Goal: Information Seeking & Learning: Compare options

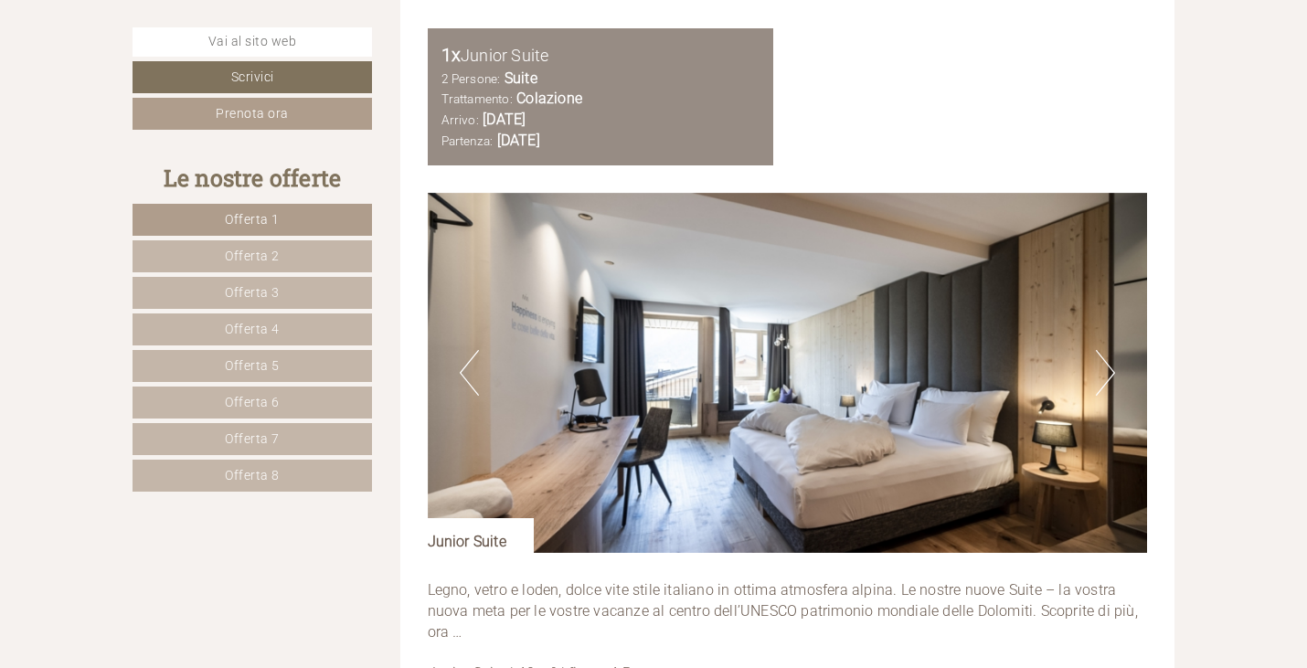
scroll to position [2102, 0]
click at [1105, 371] on button "Next" at bounding box center [1105, 372] width 19 height 46
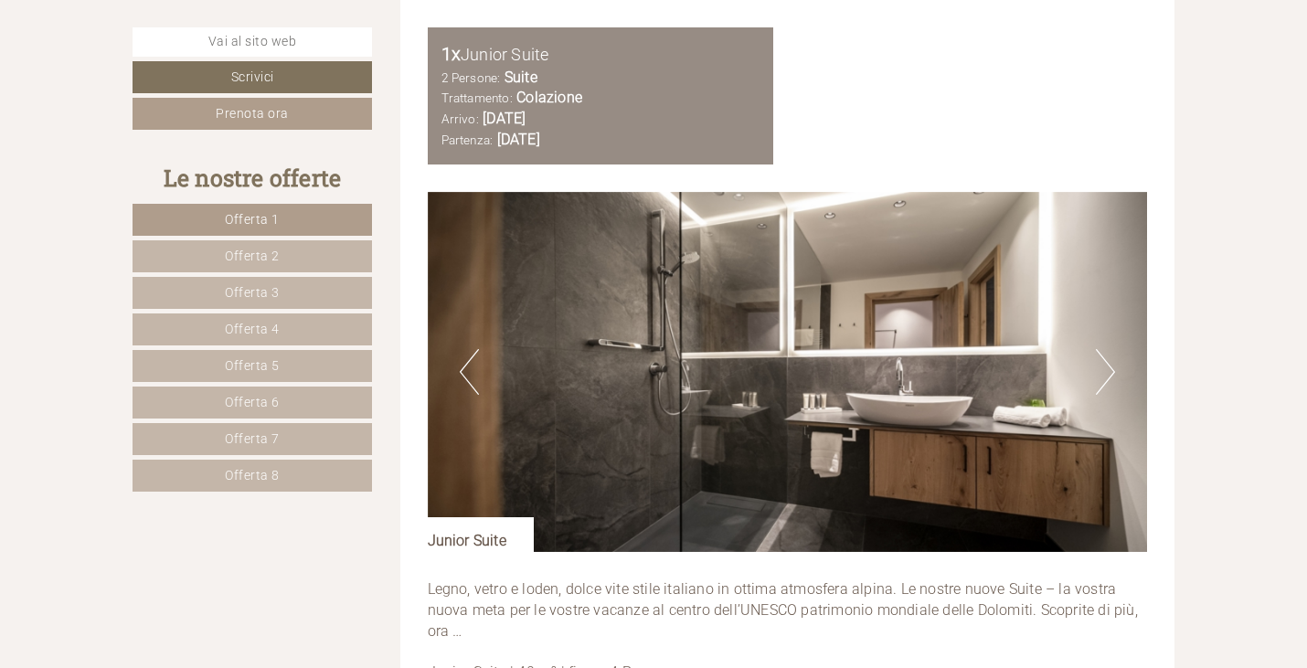
click at [1105, 371] on button "Next" at bounding box center [1105, 372] width 19 height 46
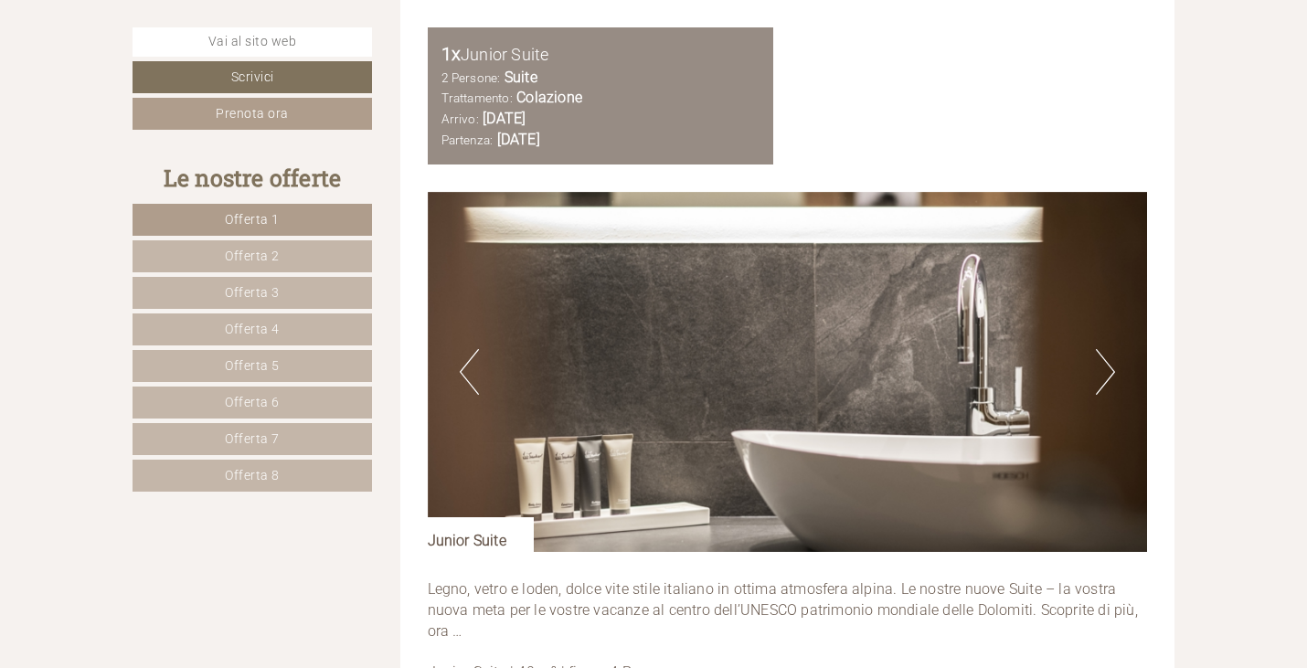
click at [1105, 371] on button "Next" at bounding box center [1105, 372] width 19 height 46
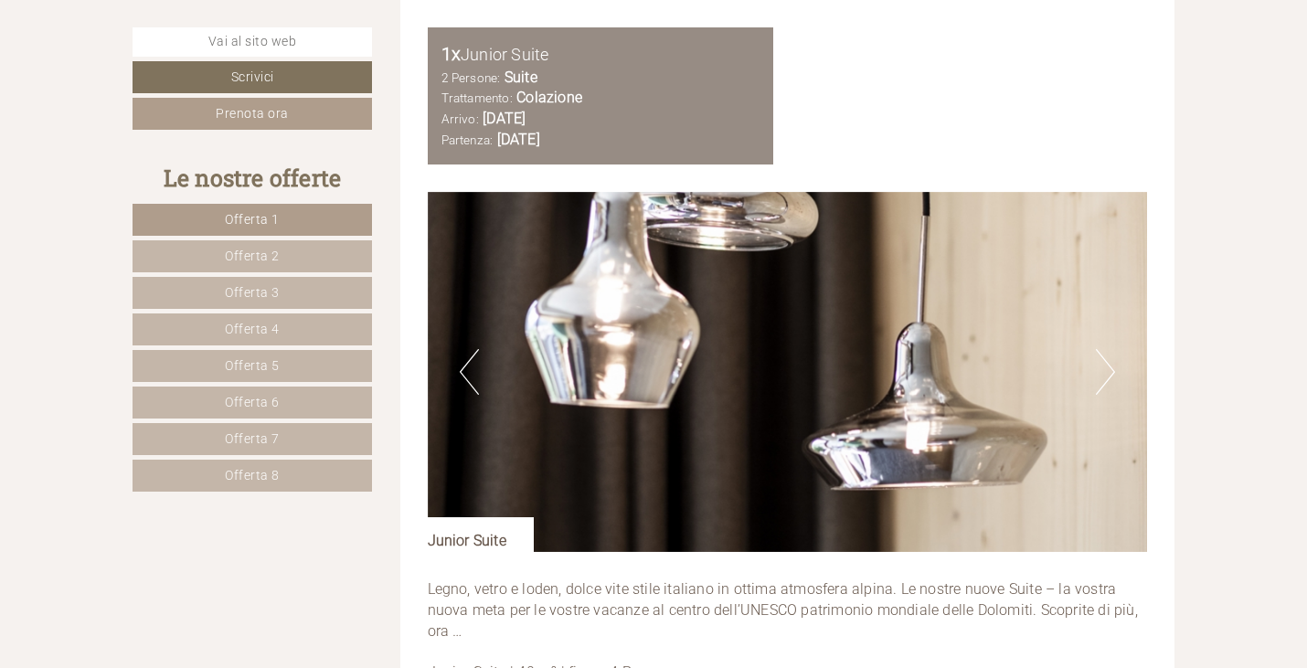
click at [1105, 371] on button "Next" at bounding box center [1105, 372] width 19 height 46
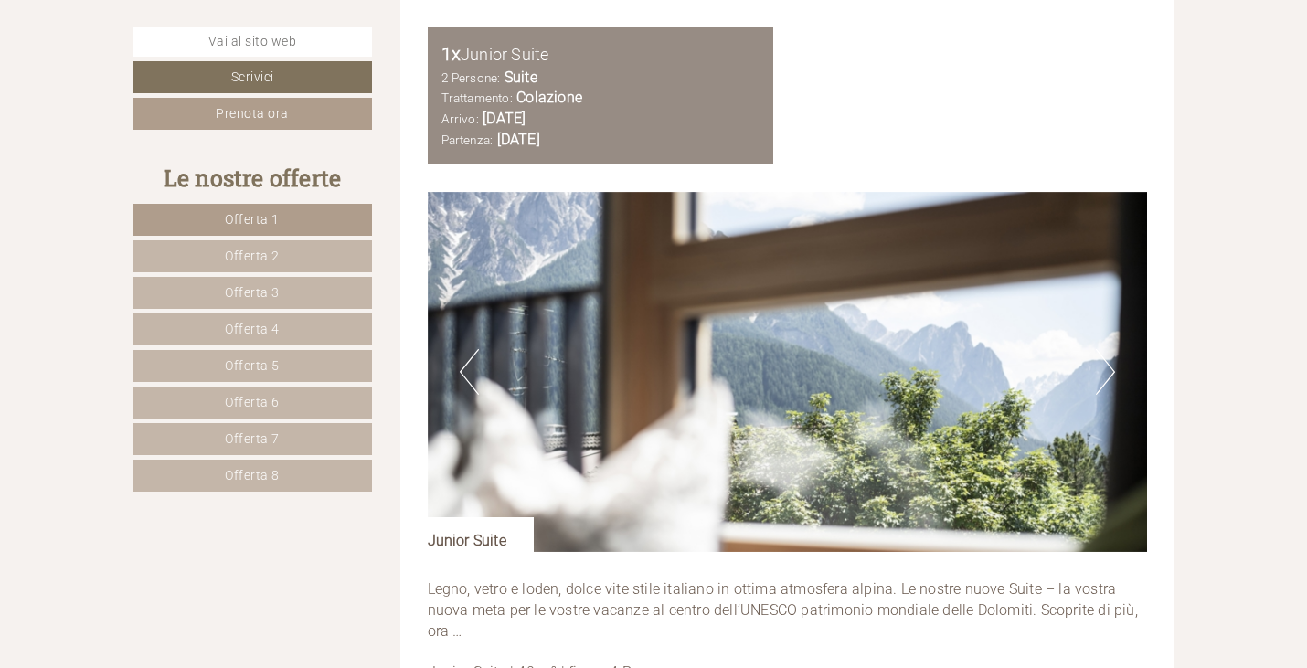
click at [1105, 371] on button "Next" at bounding box center [1105, 372] width 19 height 46
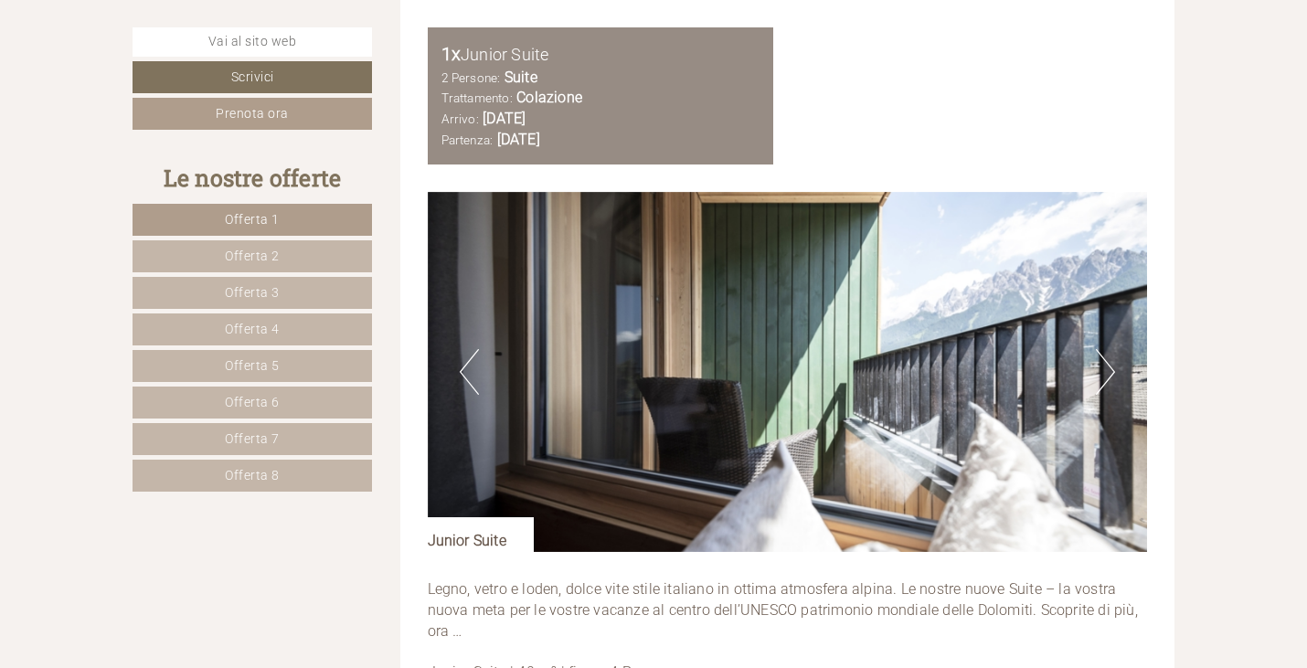
click at [1105, 371] on button "Next" at bounding box center [1105, 372] width 19 height 46
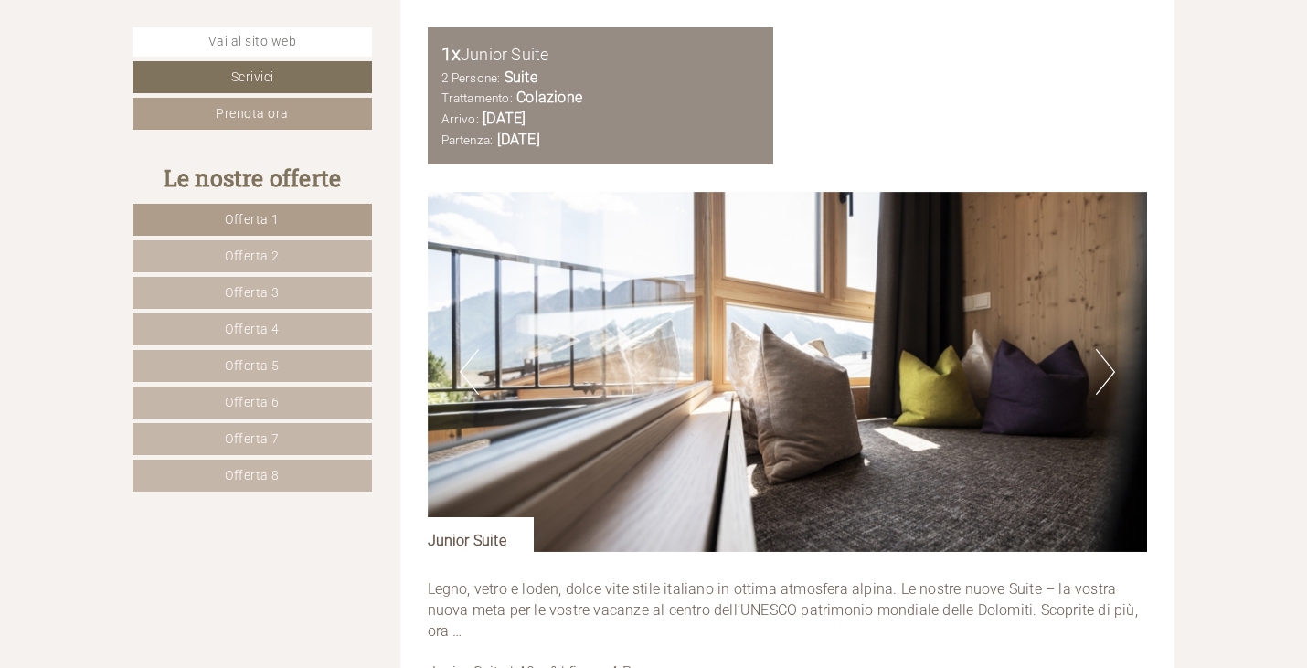
click at [461, 374] on button "Previous" at bounding box center [469, 372] width 19 height 46
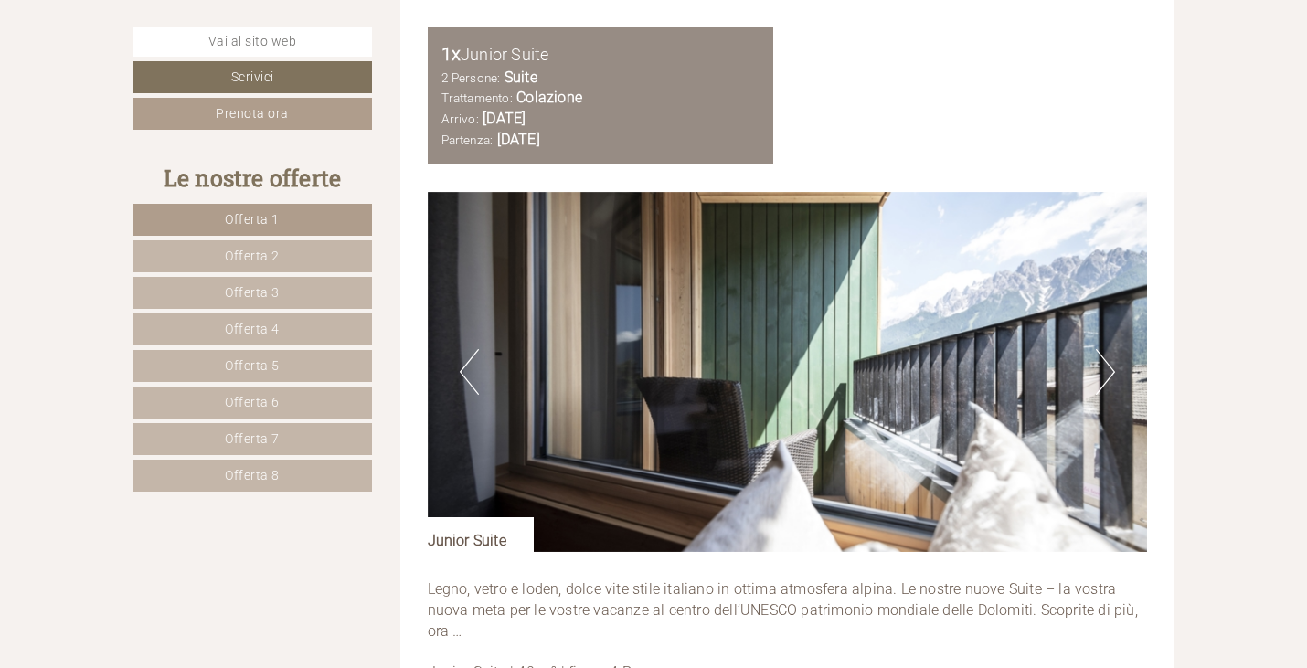
click at [1099, 376] on button "Next" at bounding box center [1105, 372] width 19 height 46
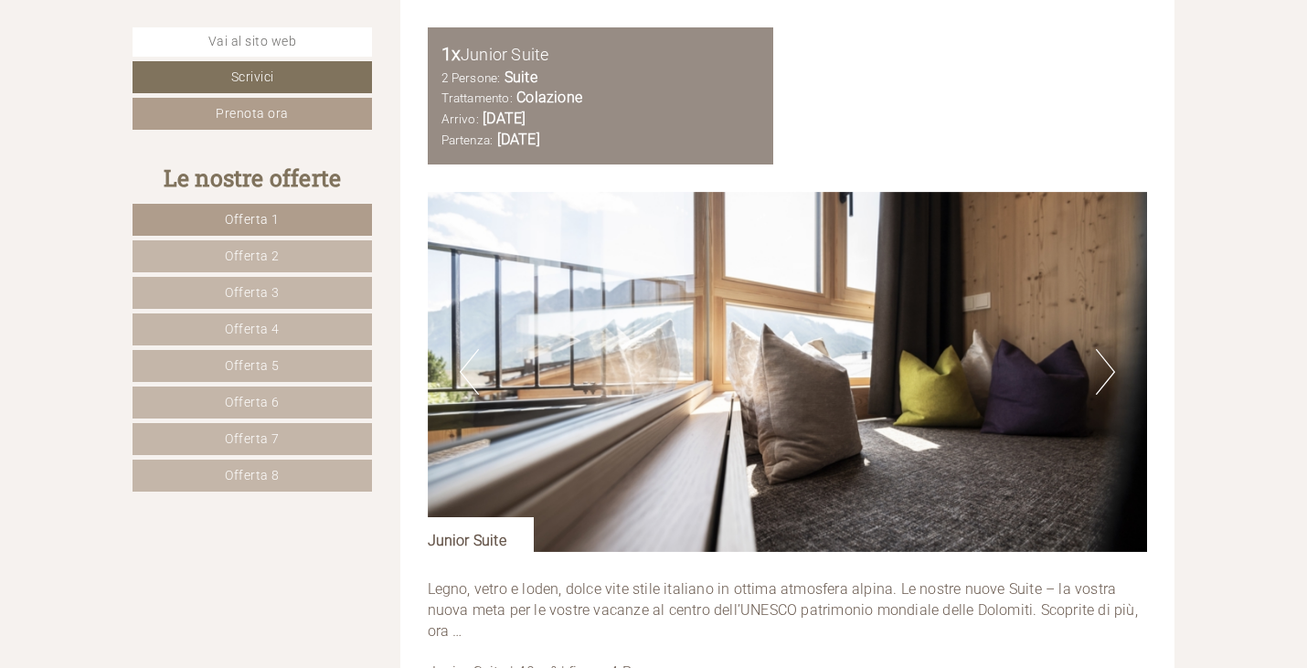
click at [1099, 376] on button "Next" at bounding box center [1105, 372] width 19 height 46
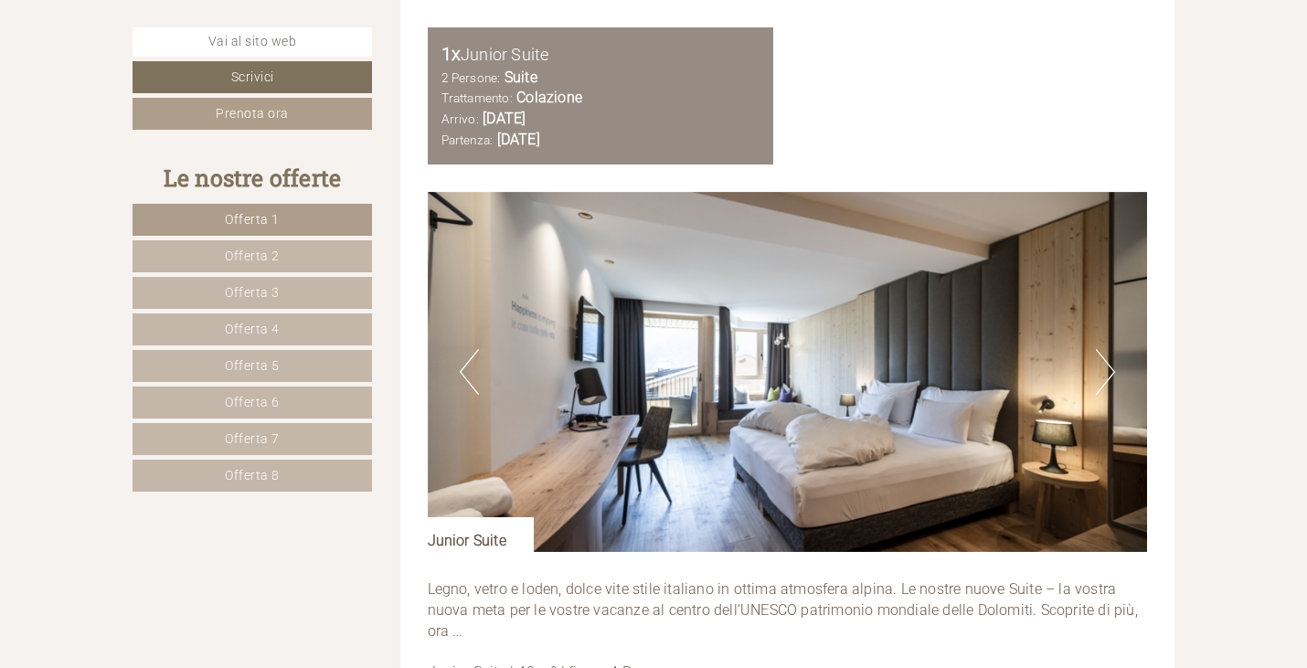
click at [1099, 376] on button "Next" at bounding box center [1105, 372] width 19 height 46
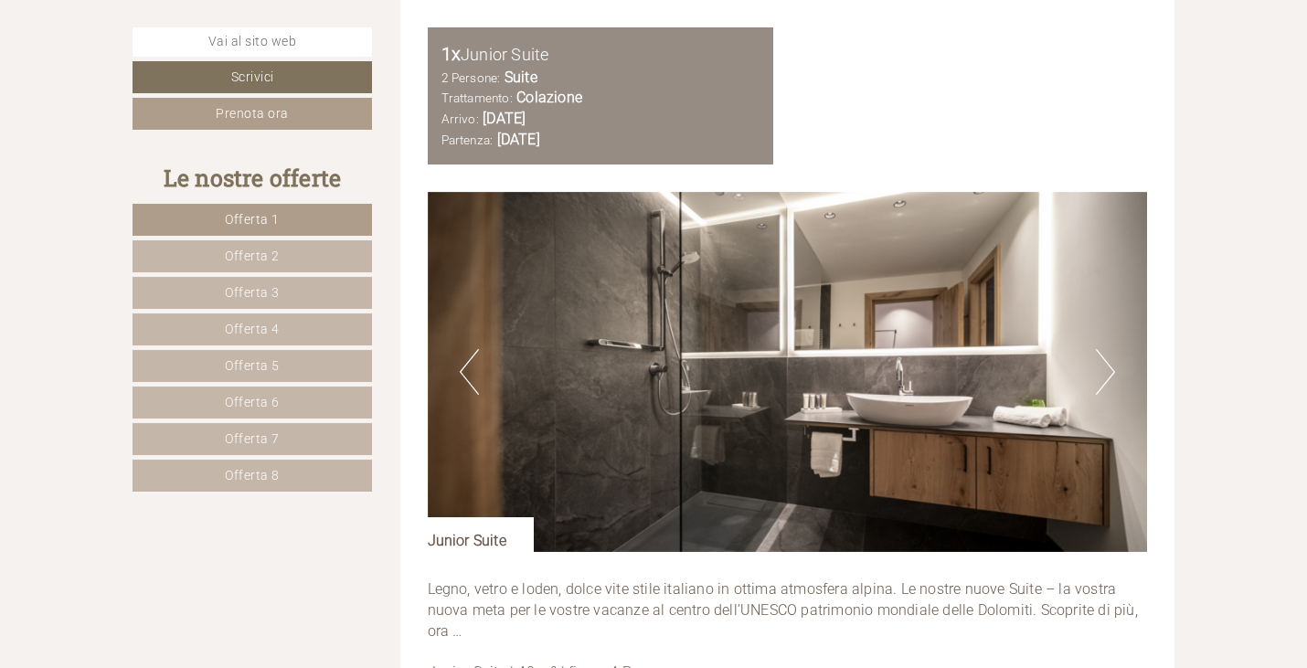
click at [1099, 376] on button "Next" at bounding box center [1105, 372] width 19 height 46
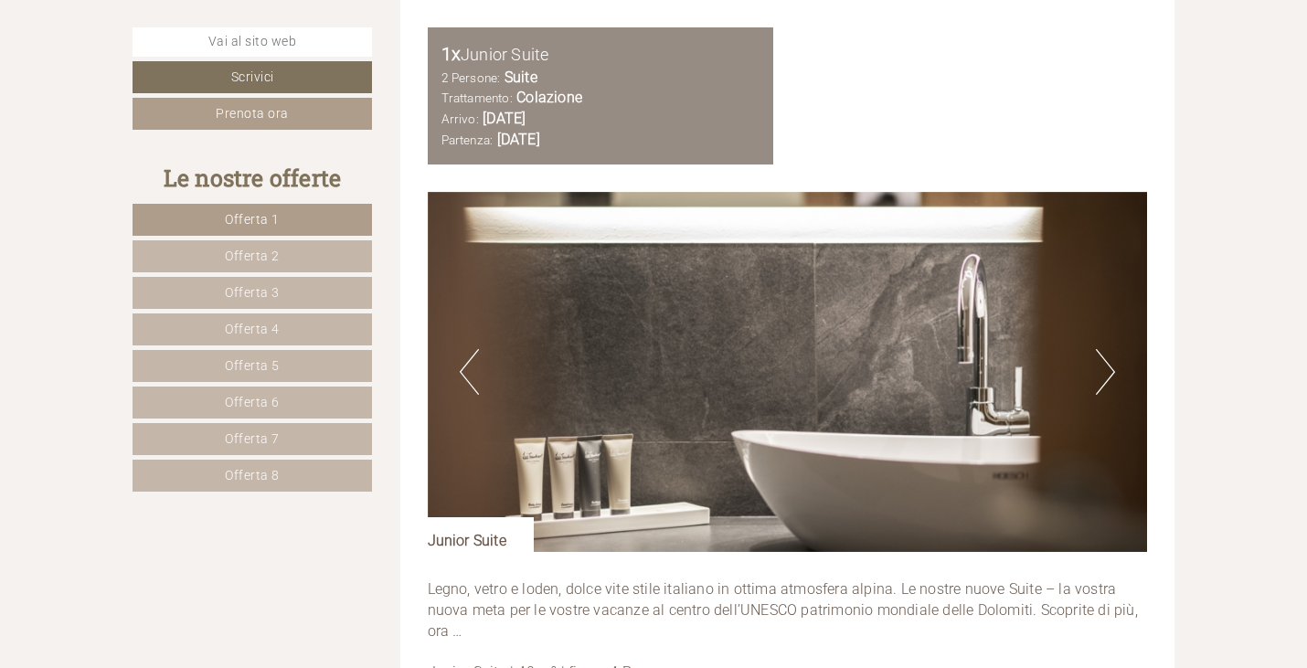
click at [260, 249] on span "Offerta 2" at bounding box center [252, 256] width 55 height 15
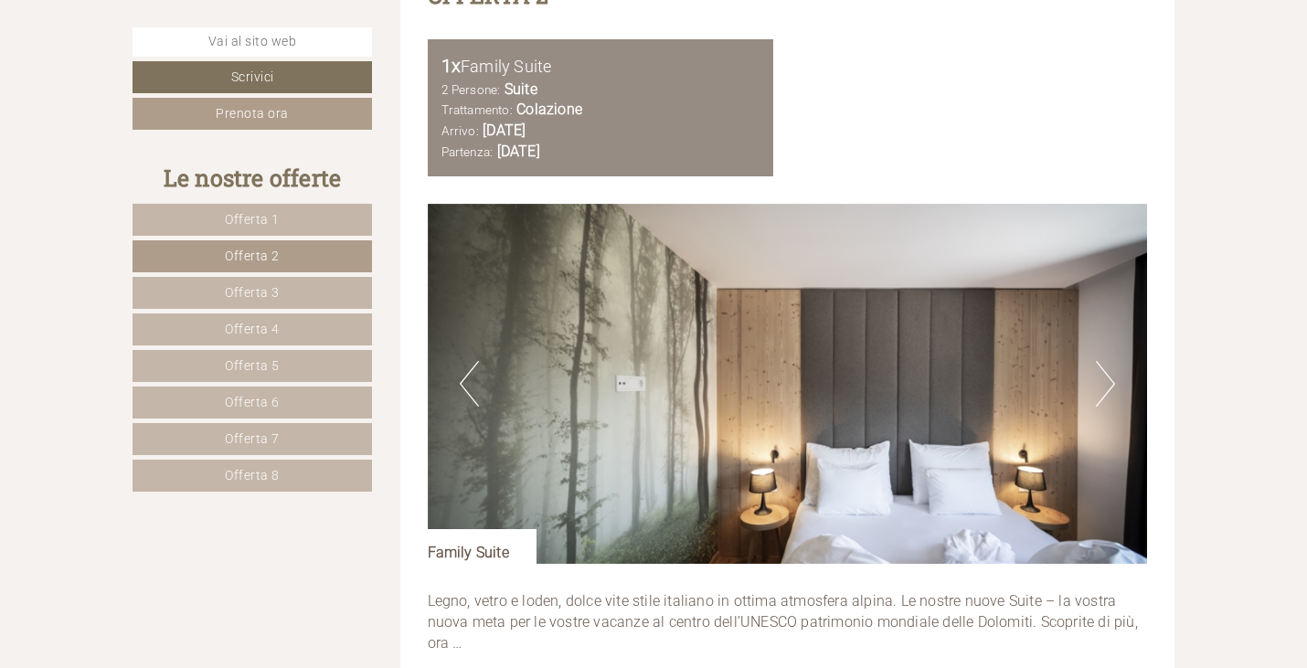
scroll to position [2103, 0]
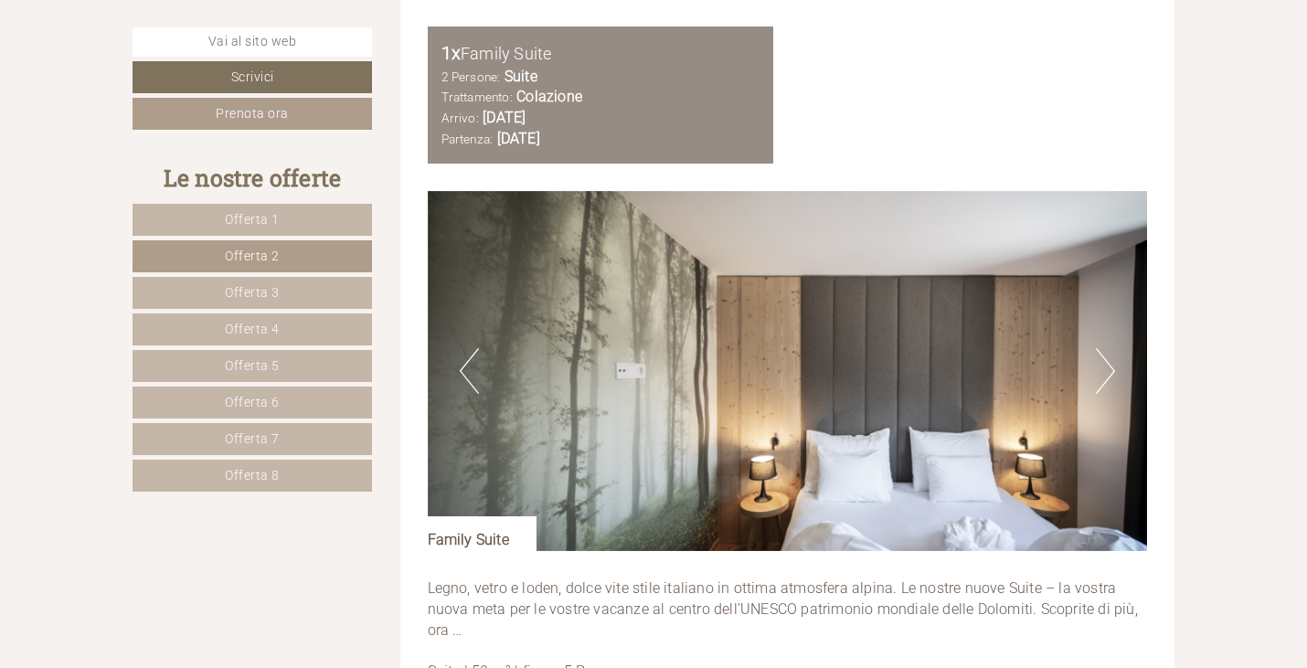
click at [1112, 375] on button "Next" at bounding box center [1105, 371] width 19 height 46
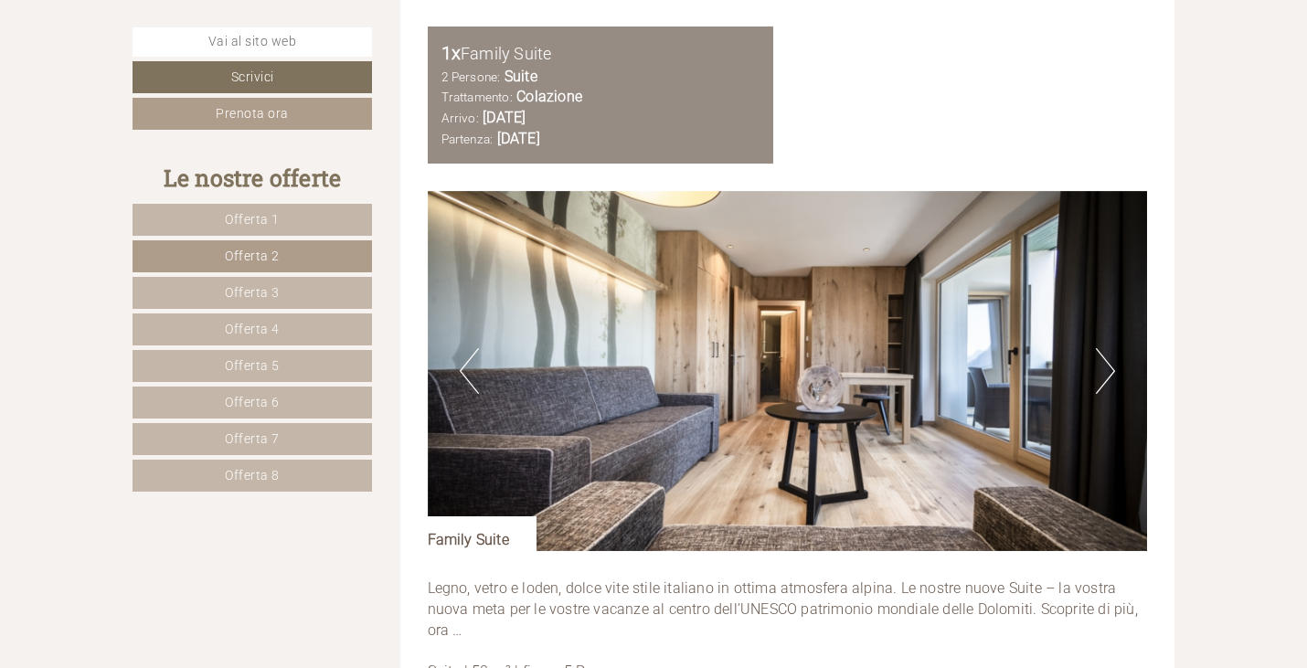
click at [1112, 375] on button "Next" at bounding box center [1105, 371] width 19 height 46
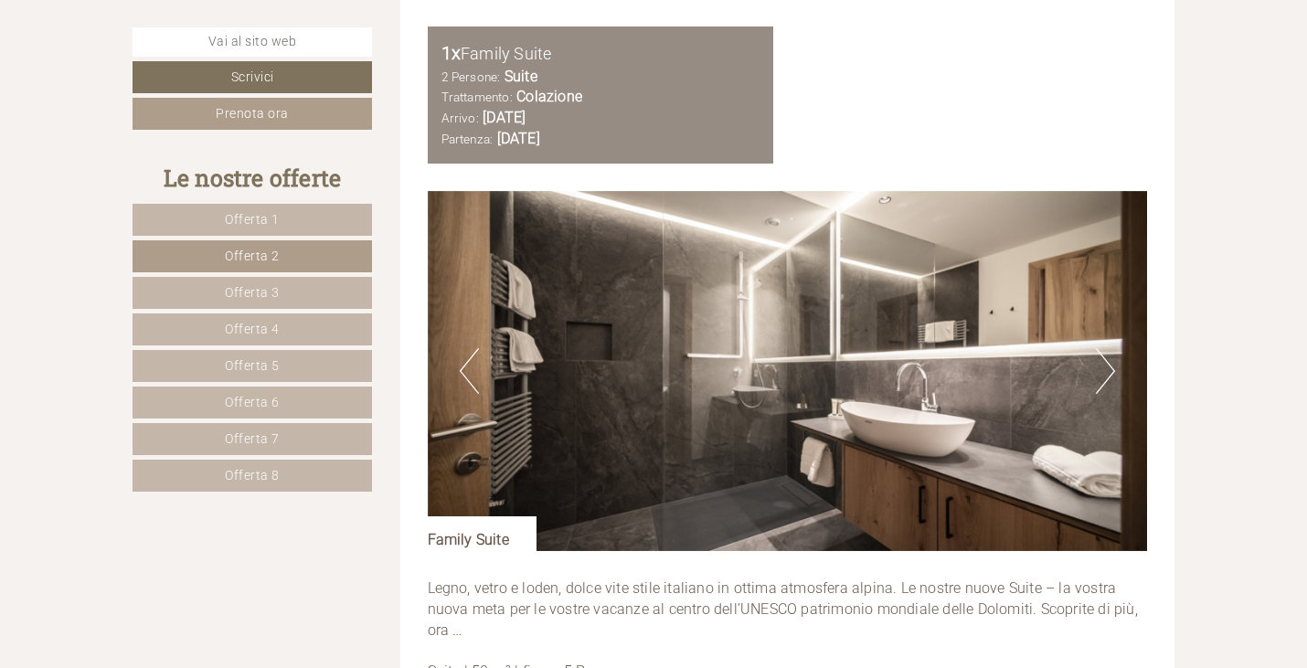
click at [1112, 375] on button "Next" at bounding box center [1105, 371] width 19 height 46
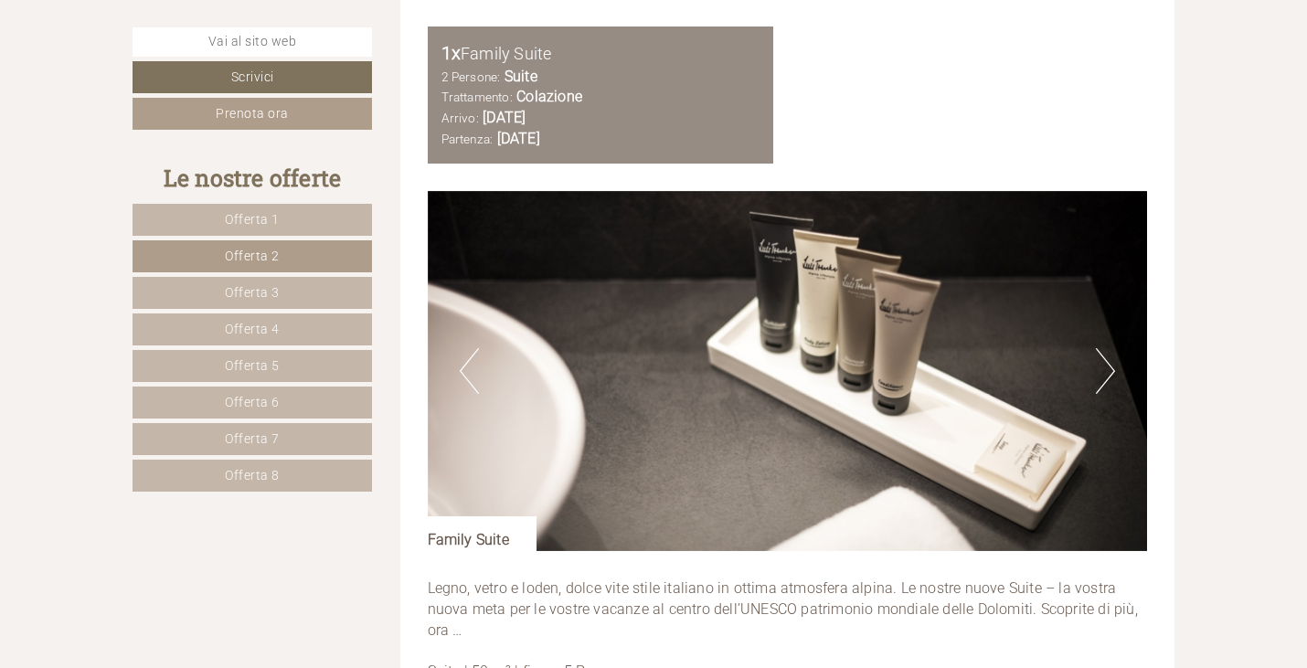
click at [1112, 375] on button "Next" at bounding box center [1105, 371] width 19 height 46
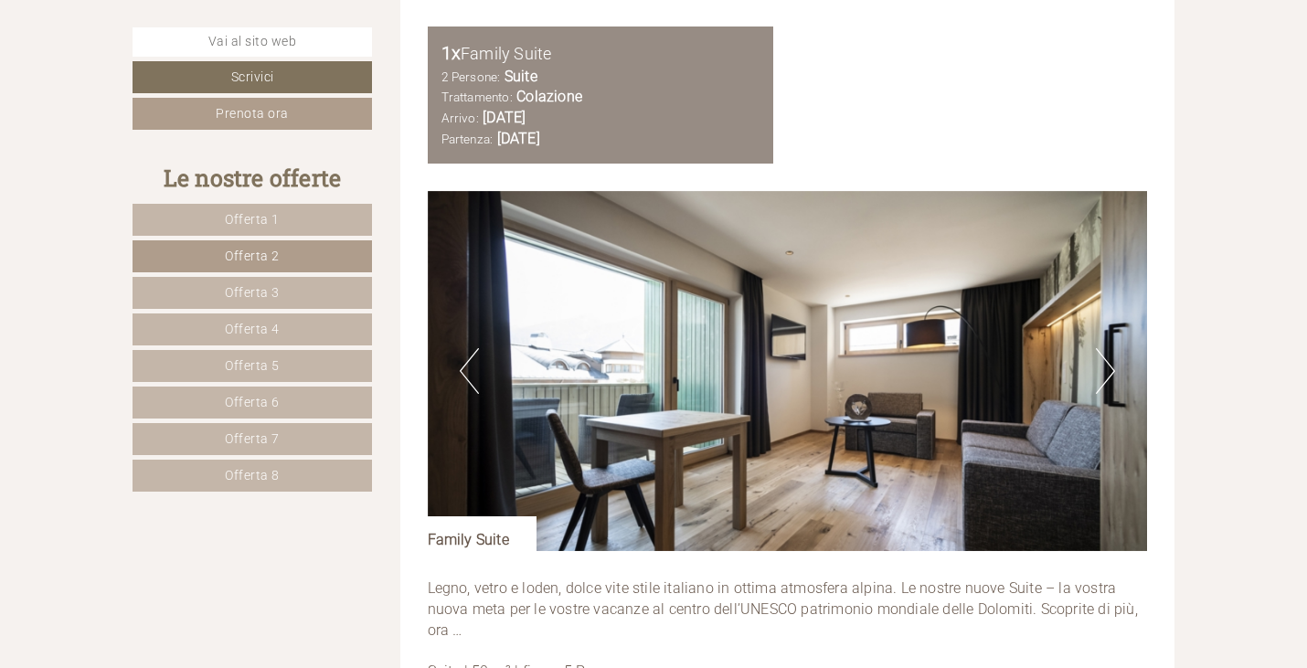
click at [1112, 375] on button "Next" at bounding box center [1105, 371] width 19 height 46
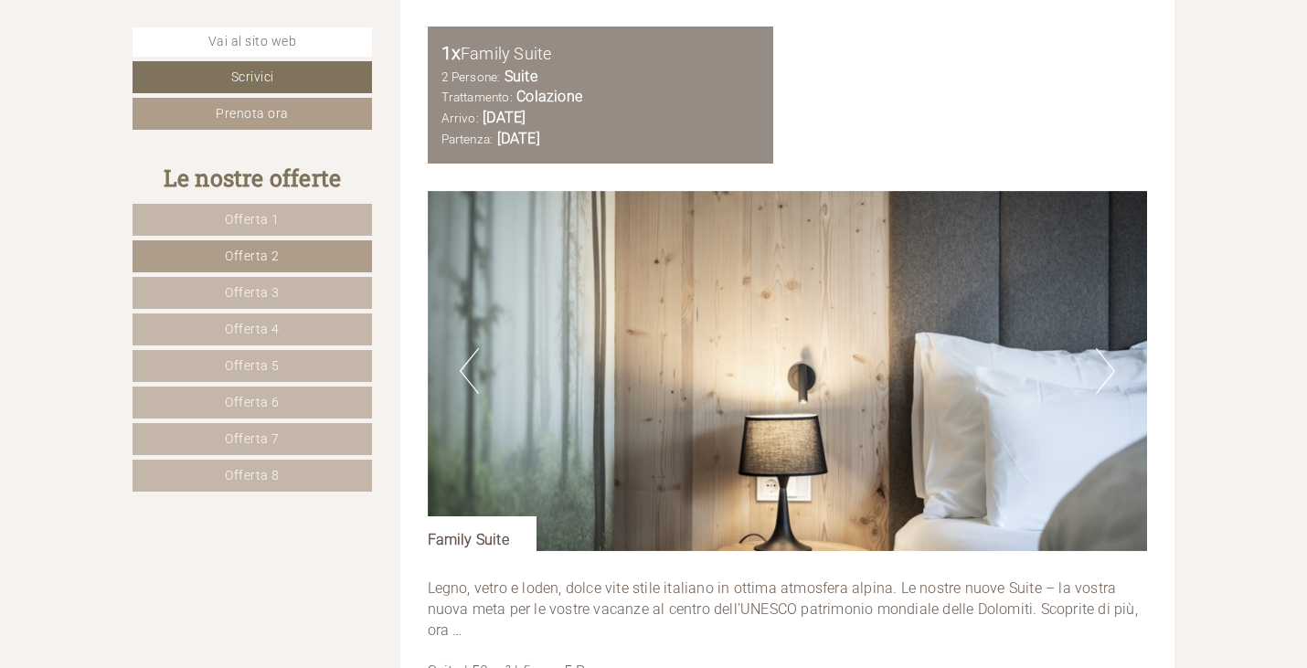
click at [1112, 375] on button "Next" at bounding box center [1105, 371] width 19 height 46
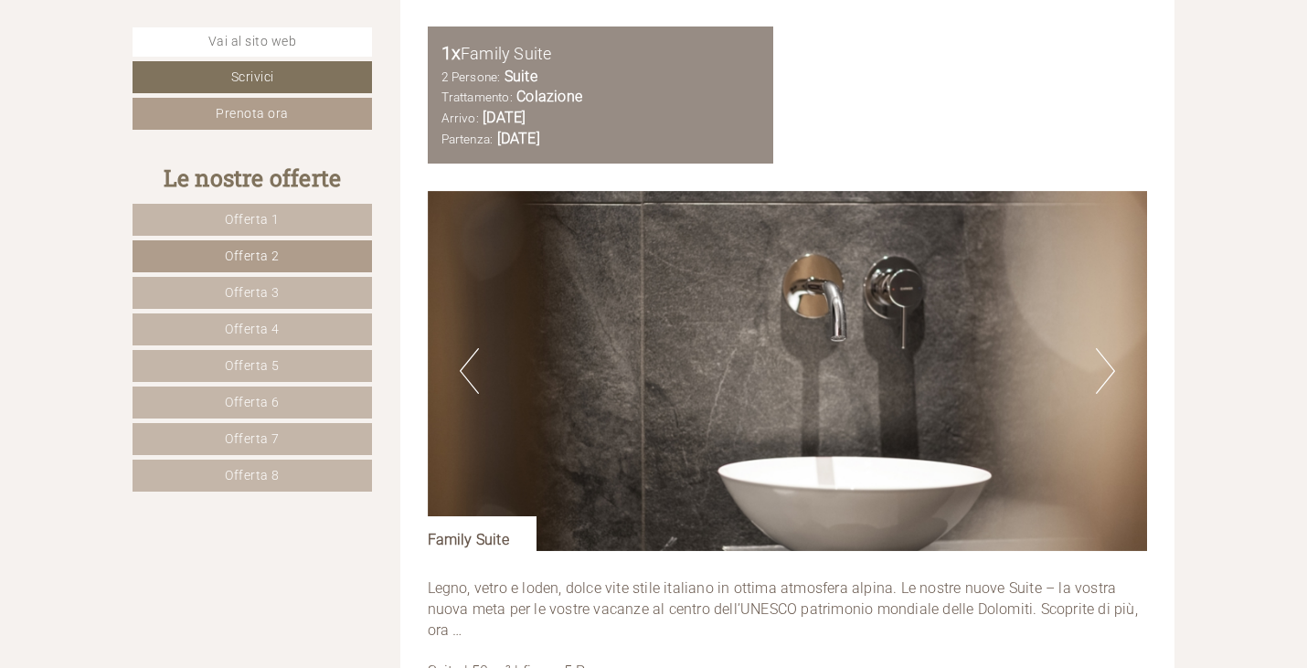
click at [1112, 375] on button "Next" at bounding box center [1105, 371] width 19 height 46
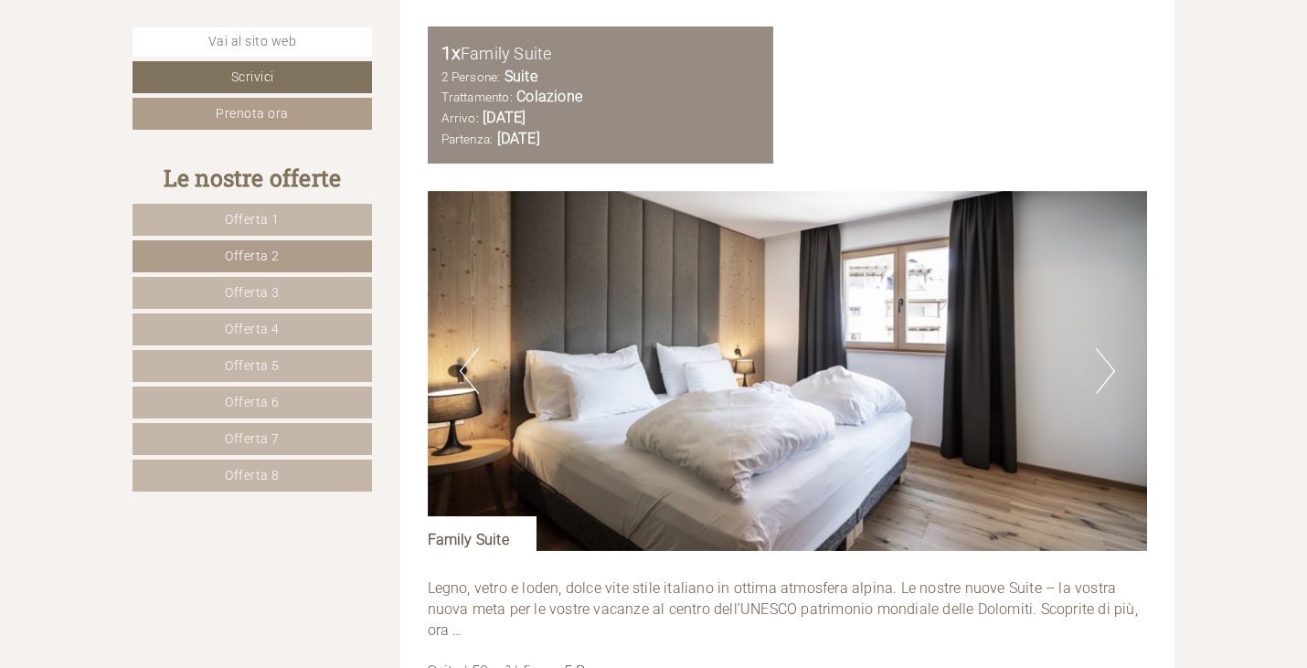
click at [1112, 375] on button "Next" at bounding box center [1105, 371] width 19 height 46
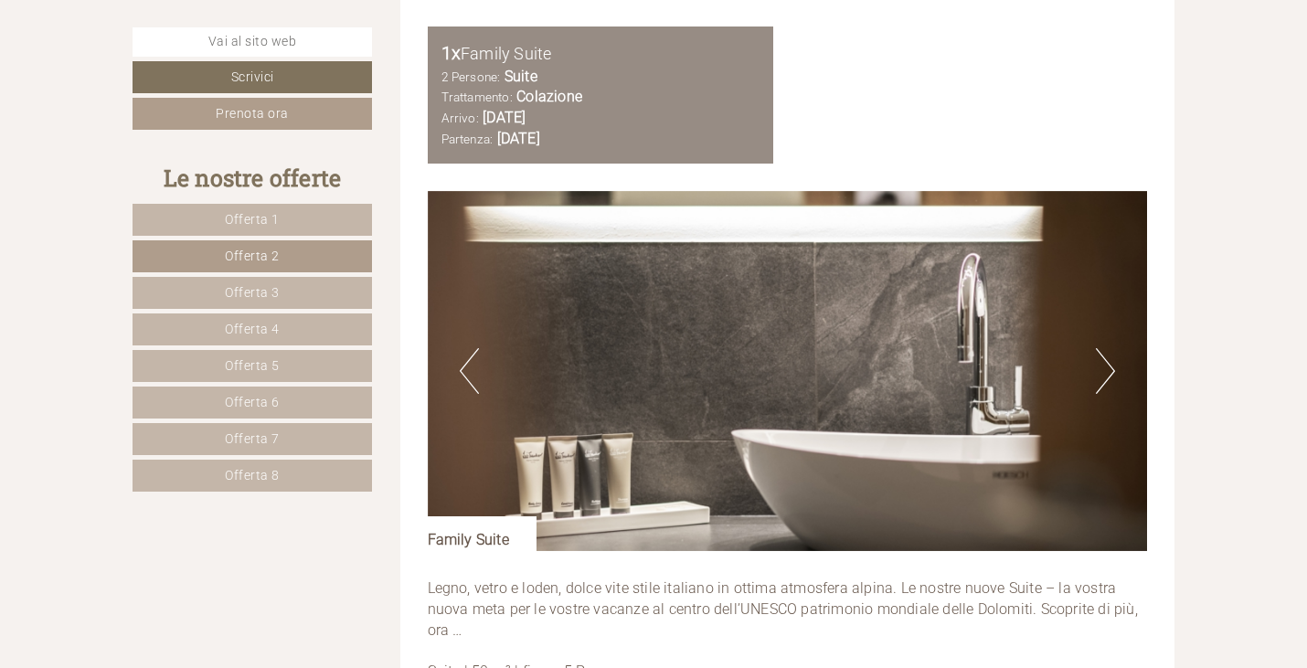
click at [1112, 375] on button "Next" at bounding box center [1105, 371] width 19 height 46
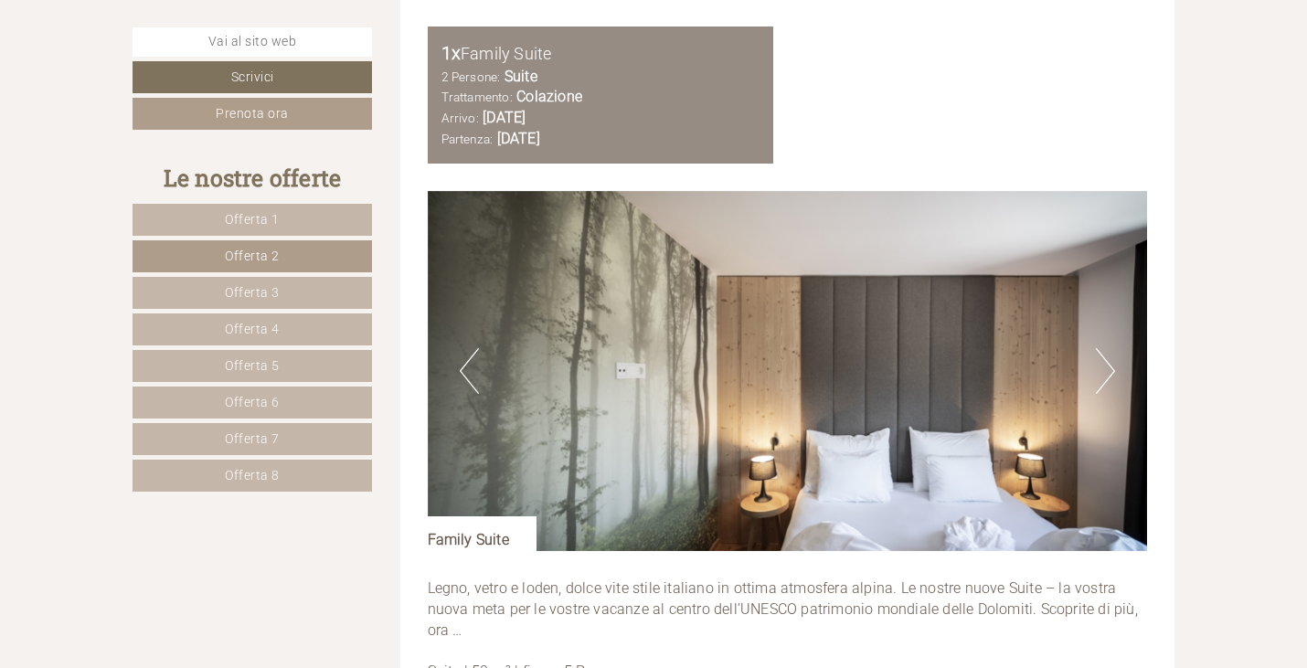
click at [268, 294] on span "Offerta 3" at bounding box center [252, 292] width 55 height 15
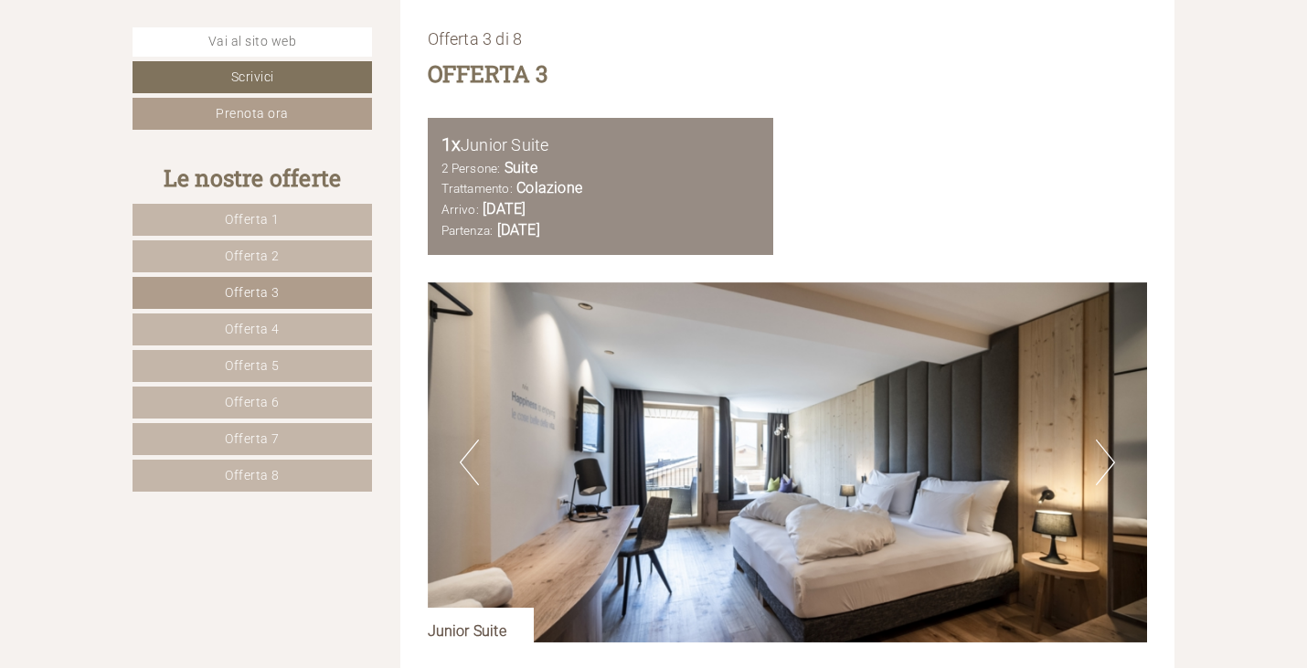
click at [265, 334] on span "Offerta 4" at bounding box center [252, 329] width 55 height 15
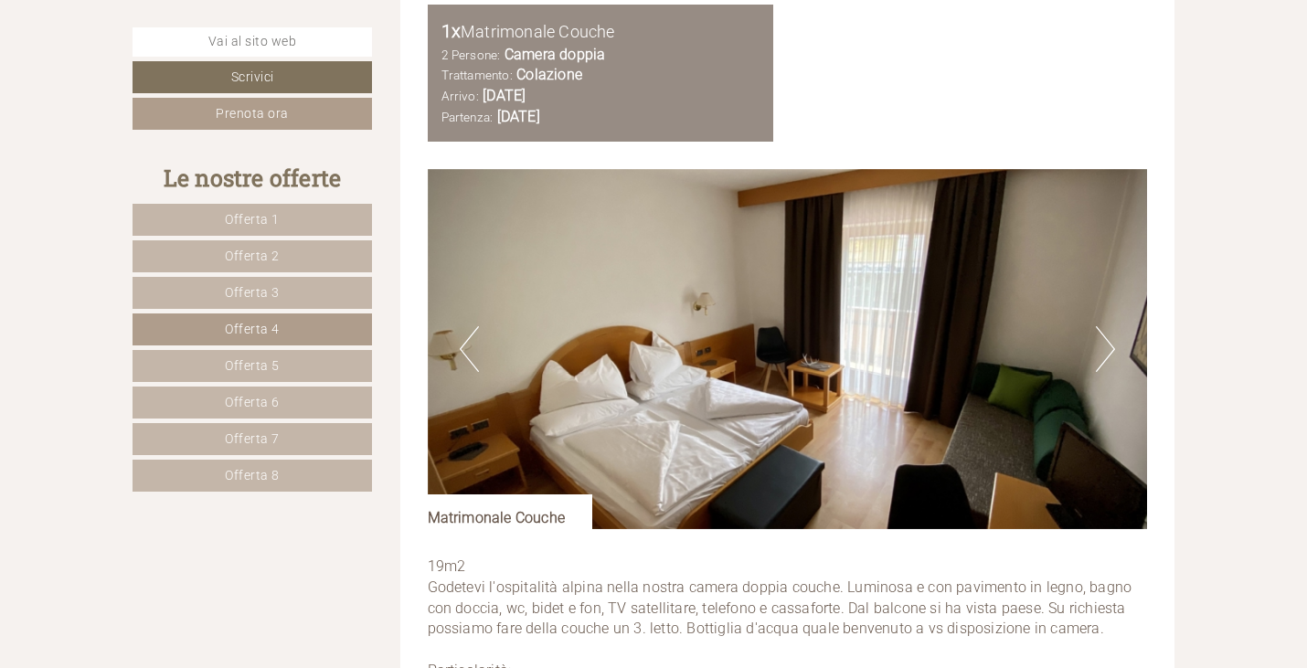
scroll to position [2194, 0]
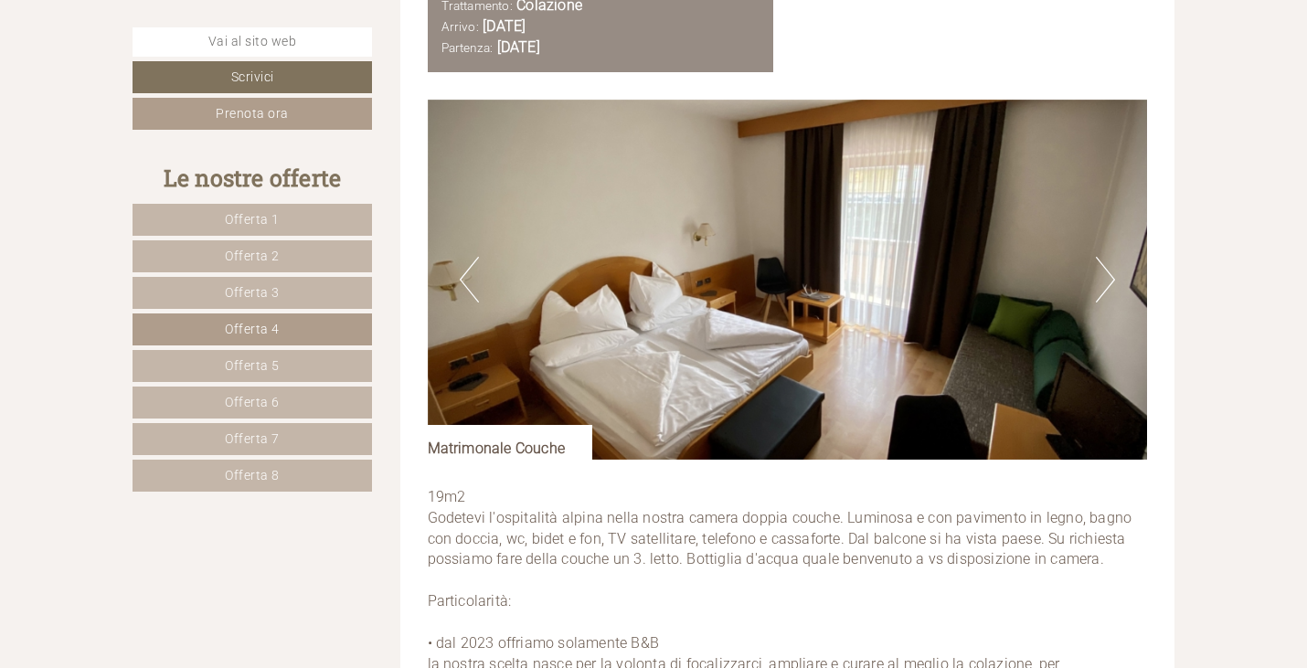
click at [1106, 285] on button "Next" at bounding box center [1105, 280] width 19 height 46
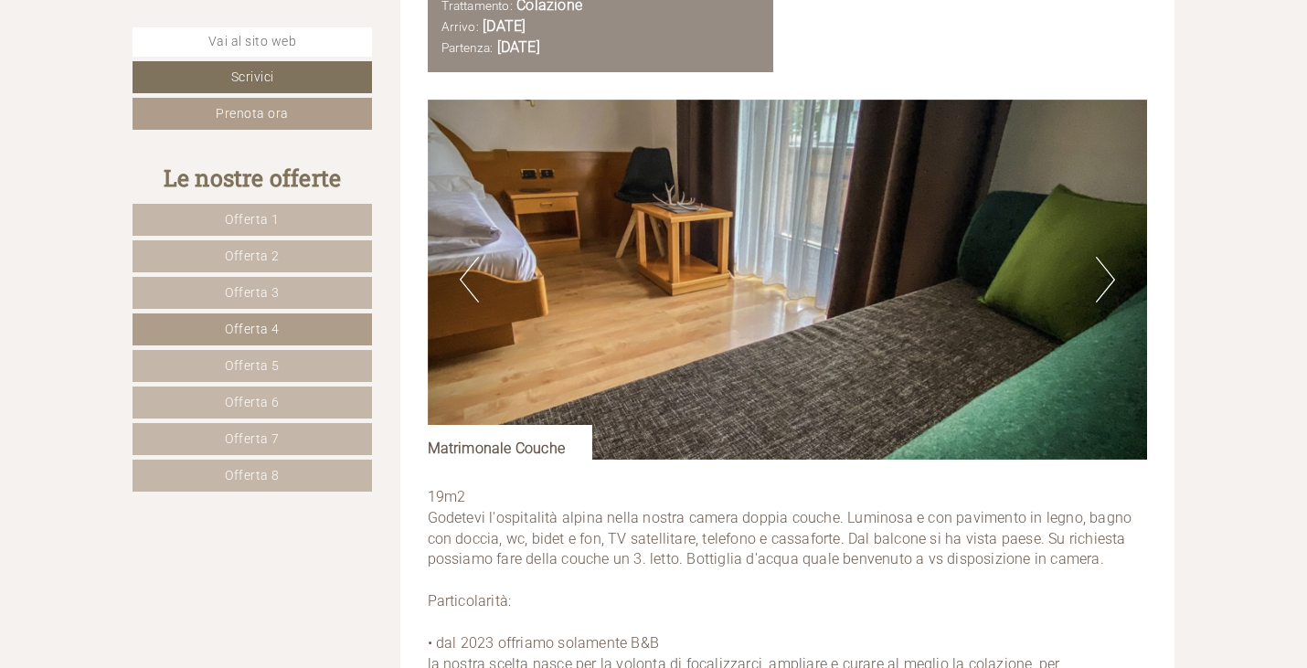
click at [1106, 285] on button "Next" at bounding box center [1105, 280] width 19 height 46
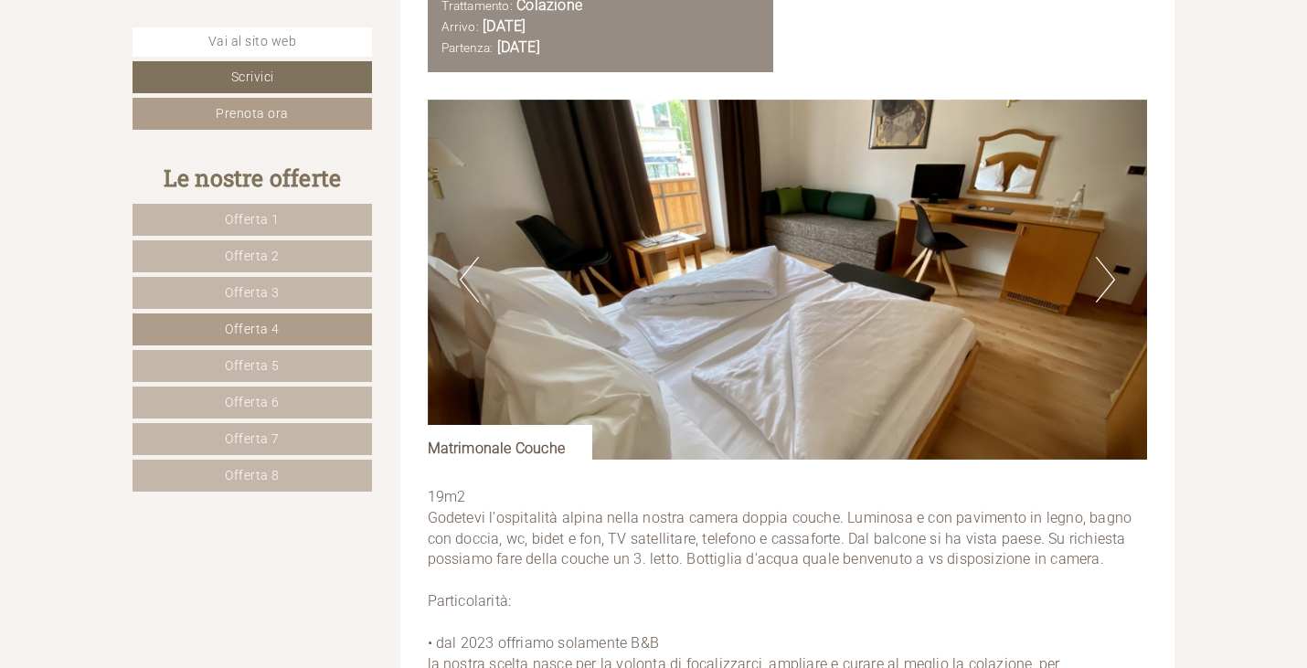
click at [1106, 285] on button "Next" at bounding box center [1105, 280] width 19 height 46
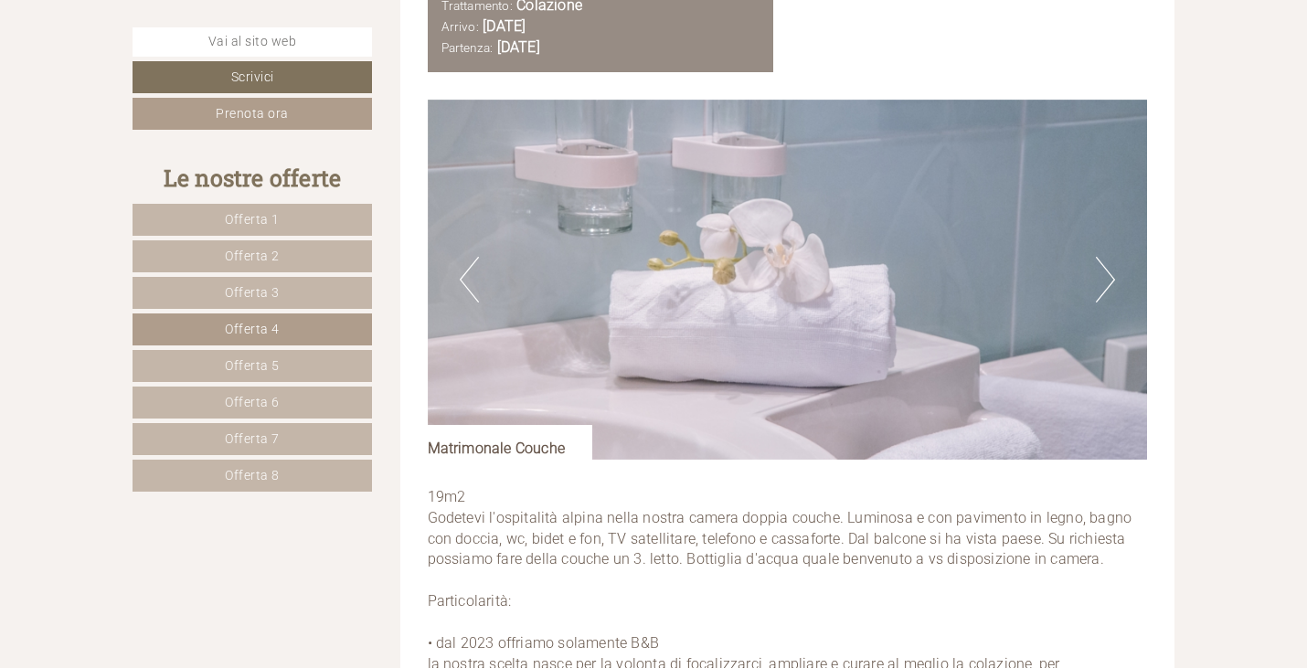
click at [1106, 285] on button "Next" at bounding box center [1105, 280] width 19 height 46
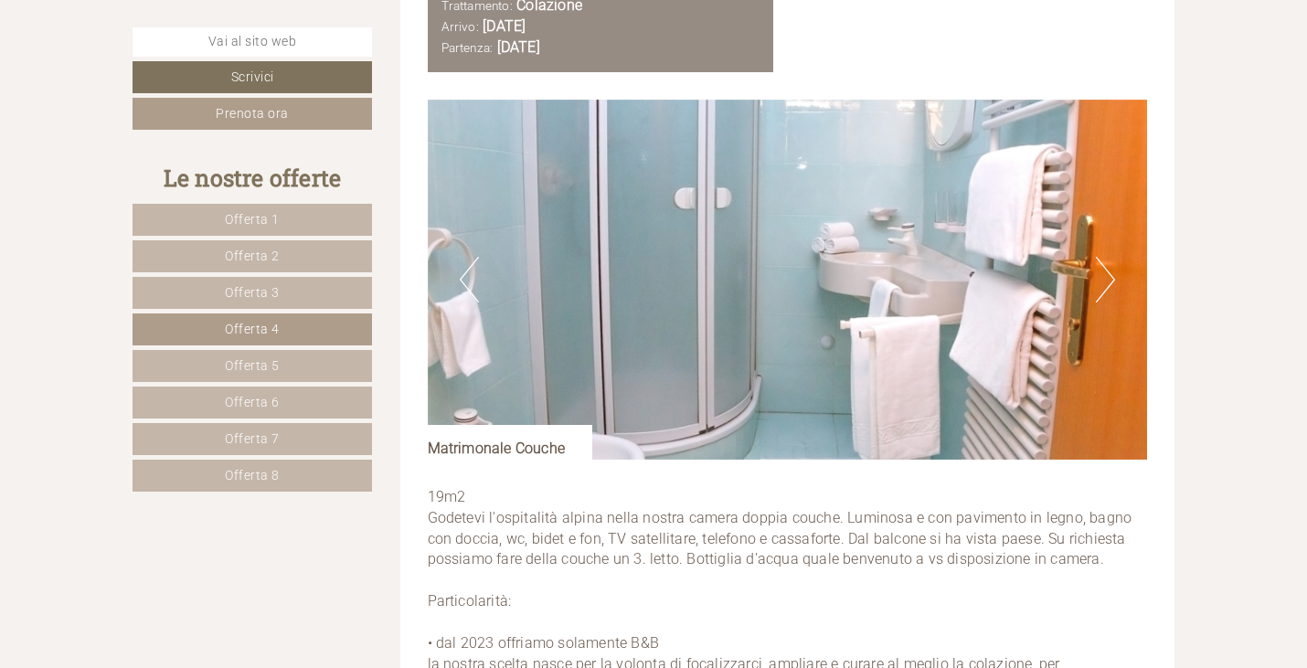
click at [1106, 285] on button "Next" at bounding box center [1105, 280] width 19 height 46
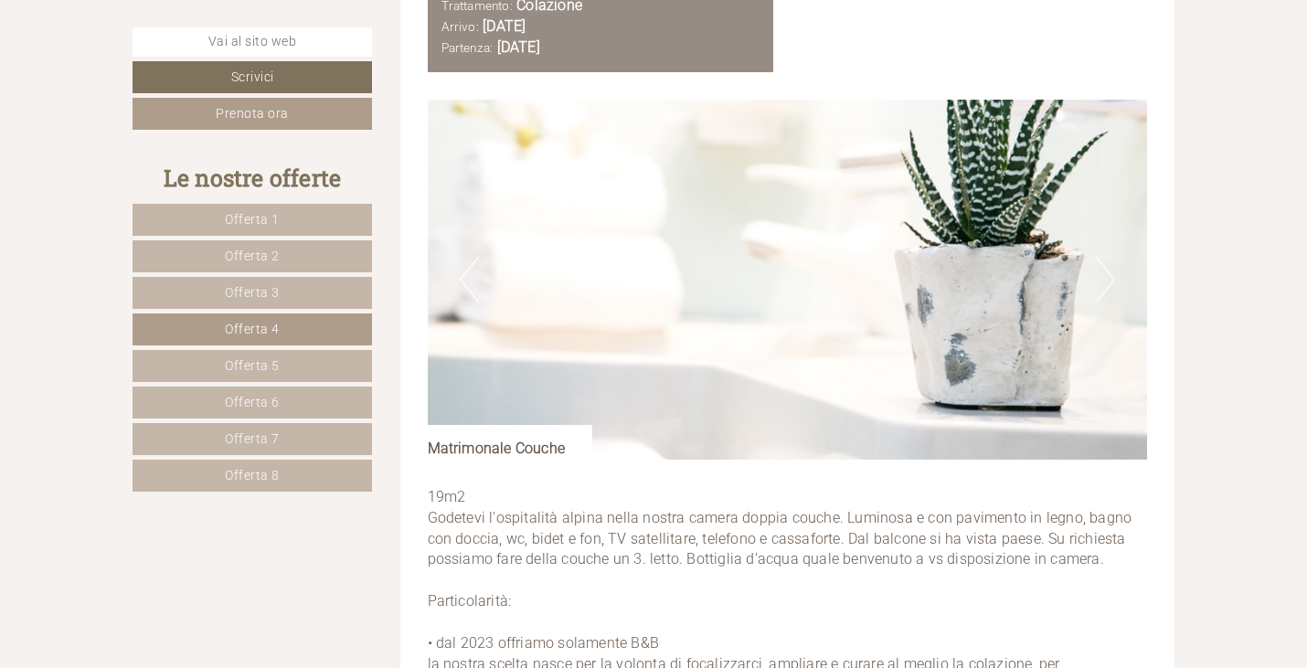
click at [1106, 285] on button "Next" at bounding box center [1105, 280] width 19 height 46
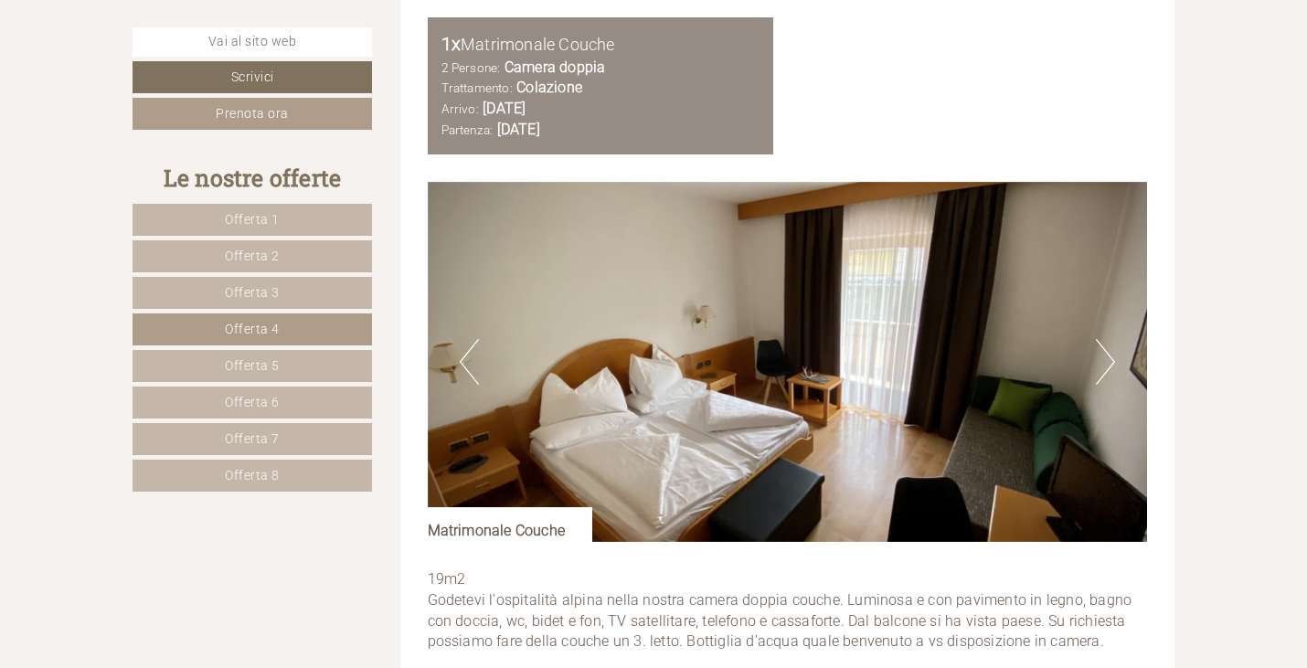
scroll to position [2103, 0]
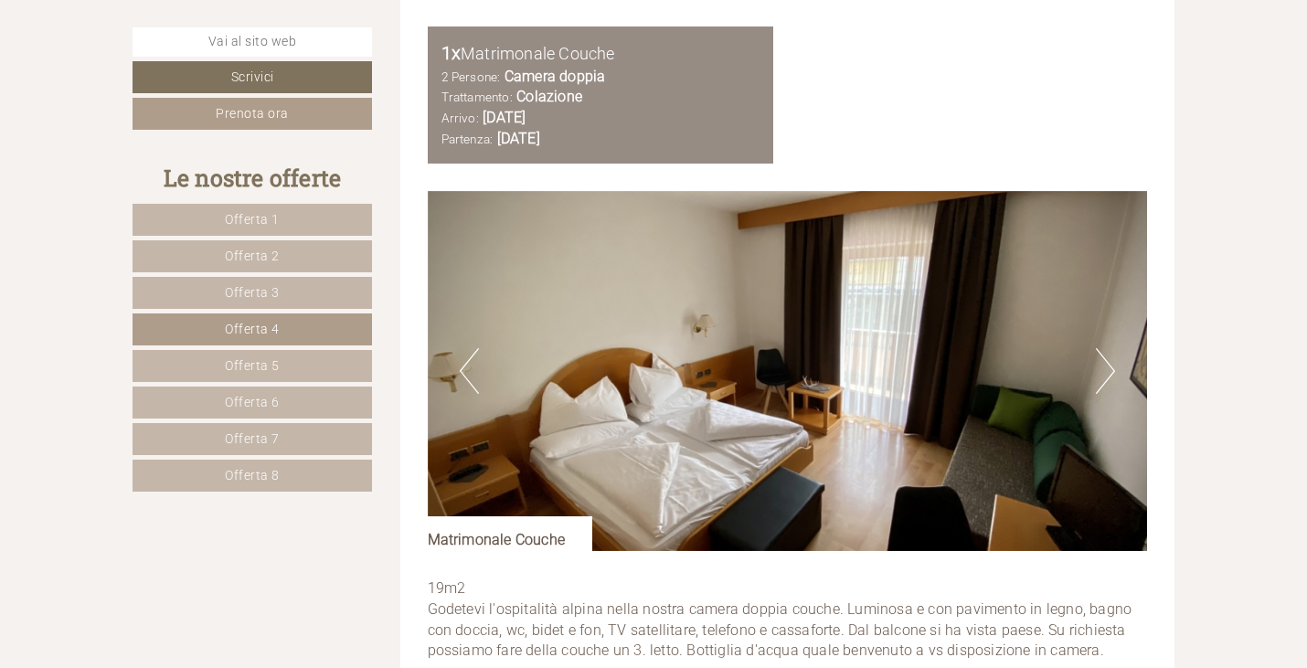
click at [263, 367] on span "Offerta 5" at bounding box center [252, 365] width 55 height 15
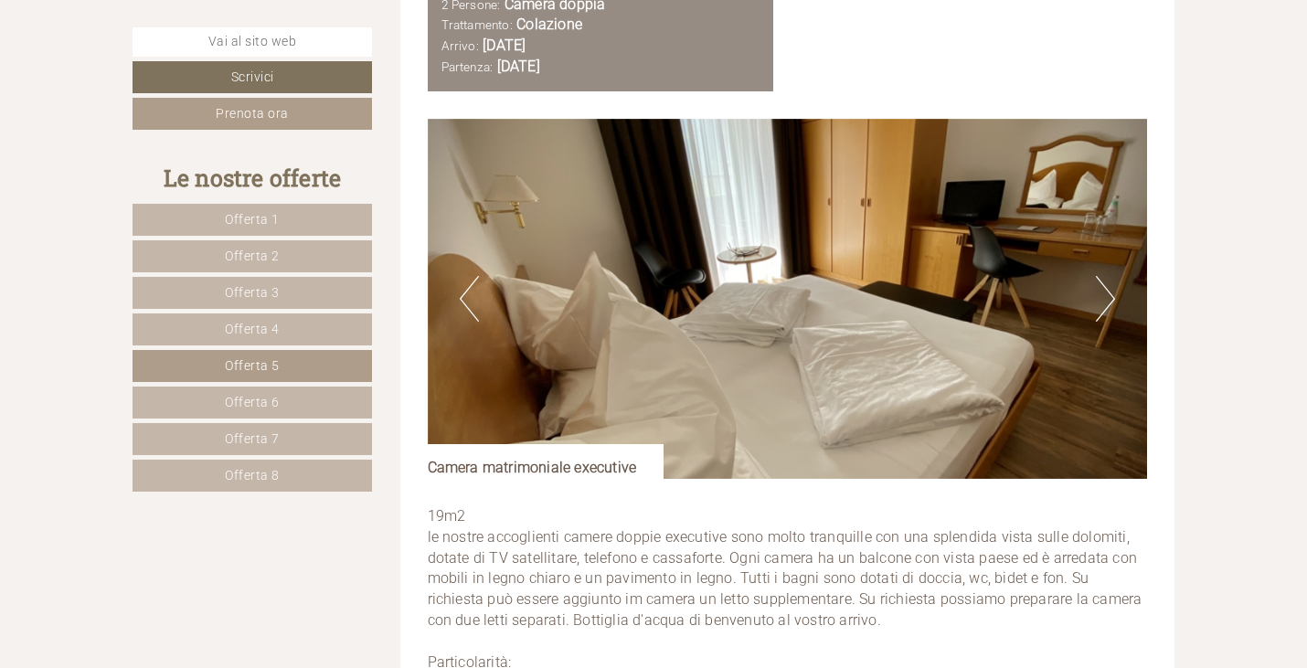
scroll to position [2194, 0]
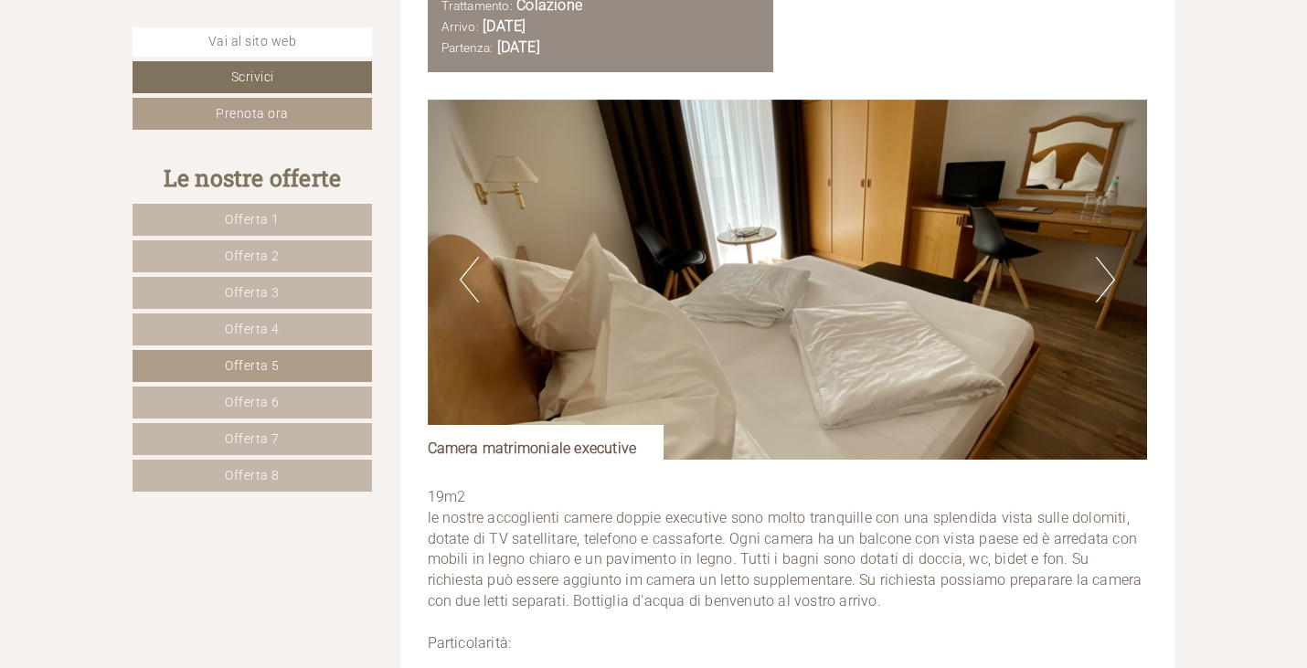
click at [1108, 286] on button "Next" at bounding box center [1105, 280] width 19 height 46
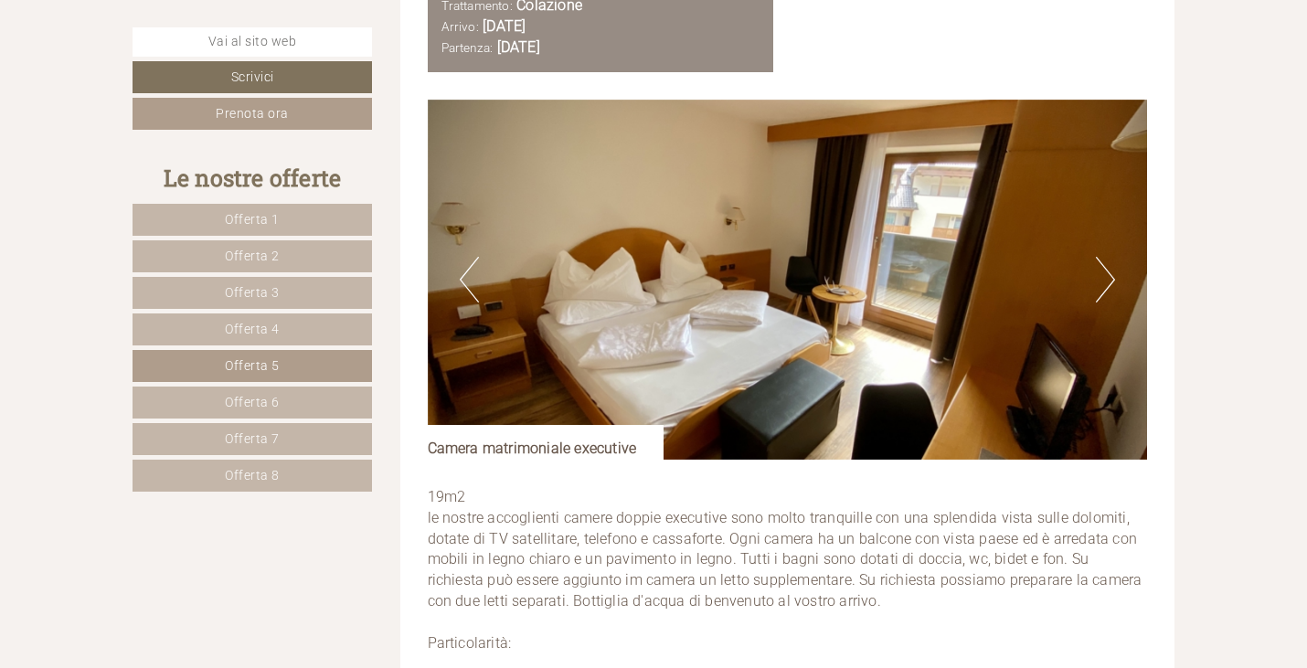
click at [1108, 286] on button "Next" at bounding box center [1105, 280] width 19 height 46
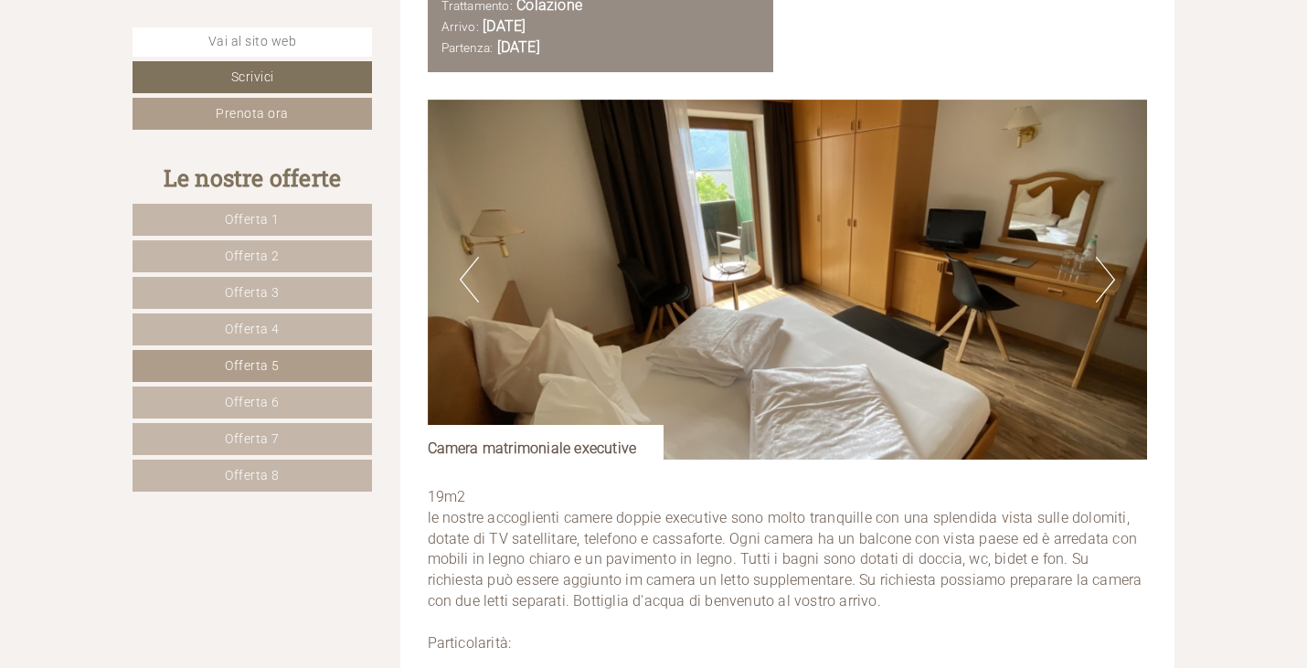
click at [1108, 286] on button "Next" at bounding box center [1105, 280] width 19 height 46
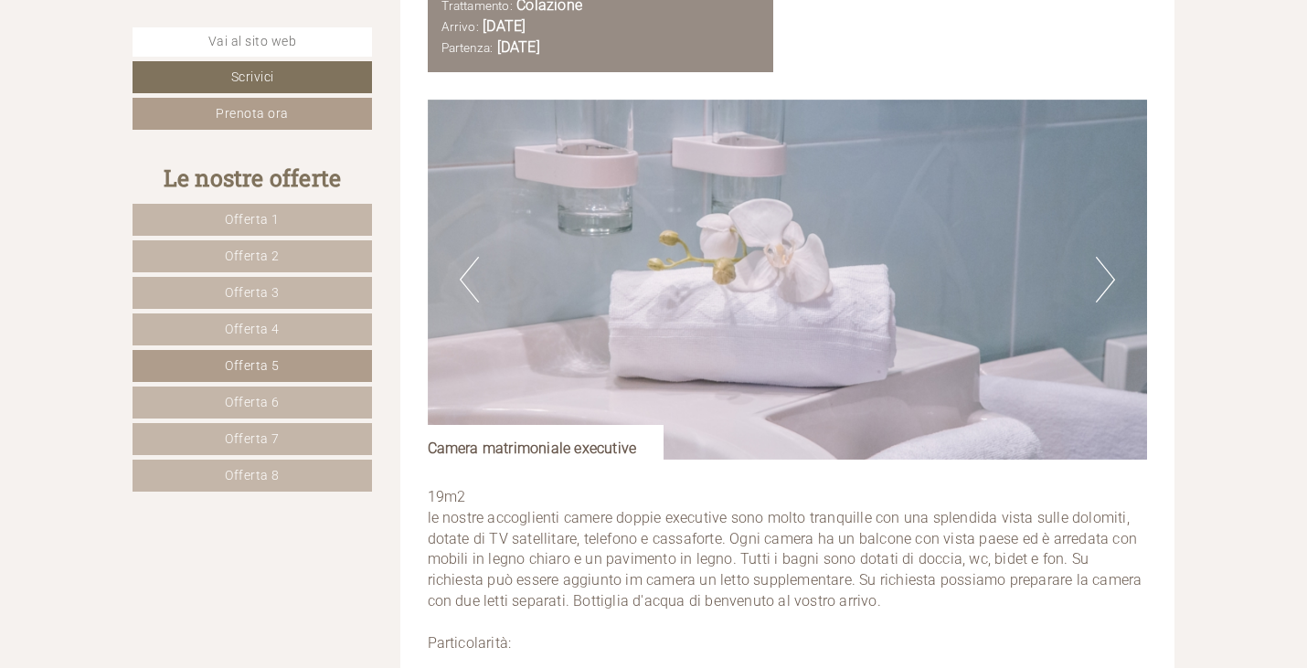
click at [1108, 286] on button "Next" at bounding box center [1105, 280] width 19 height 46
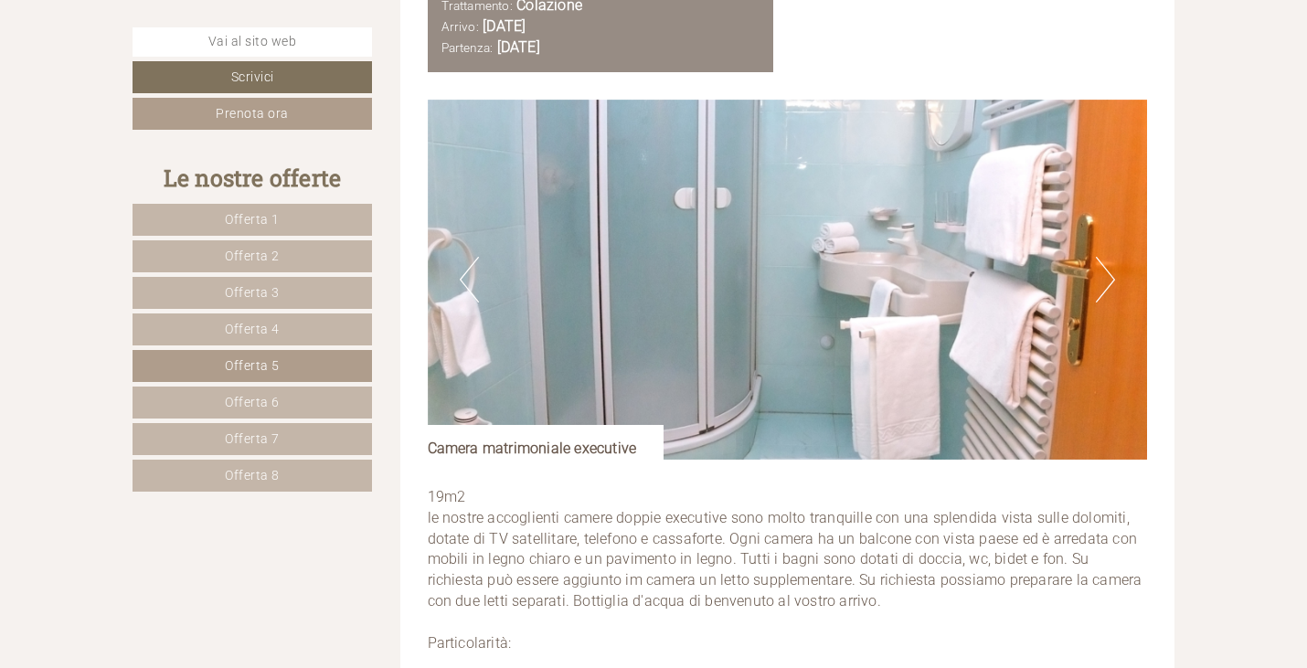
click at [1108, 286] on button "Next" at bounding box center [1105, 280] width 19 height 46
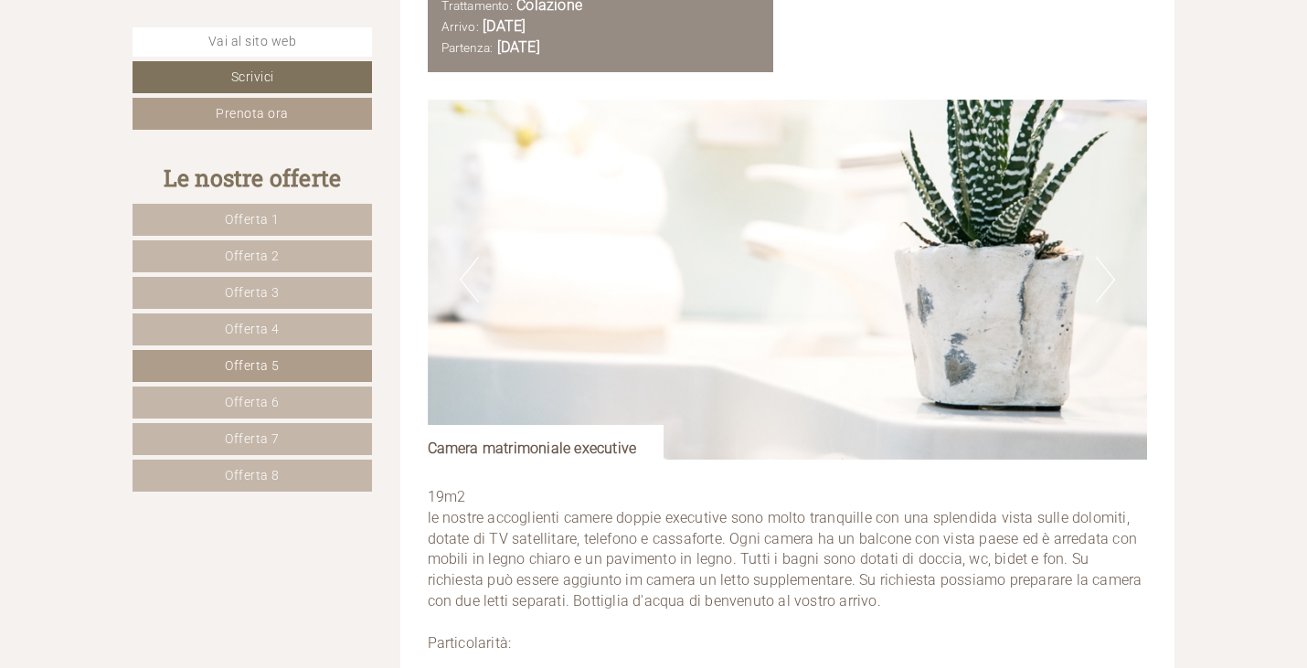
click at [1108, 286] on button "Next" at bounding box center [1105, 280] width 19 height 46
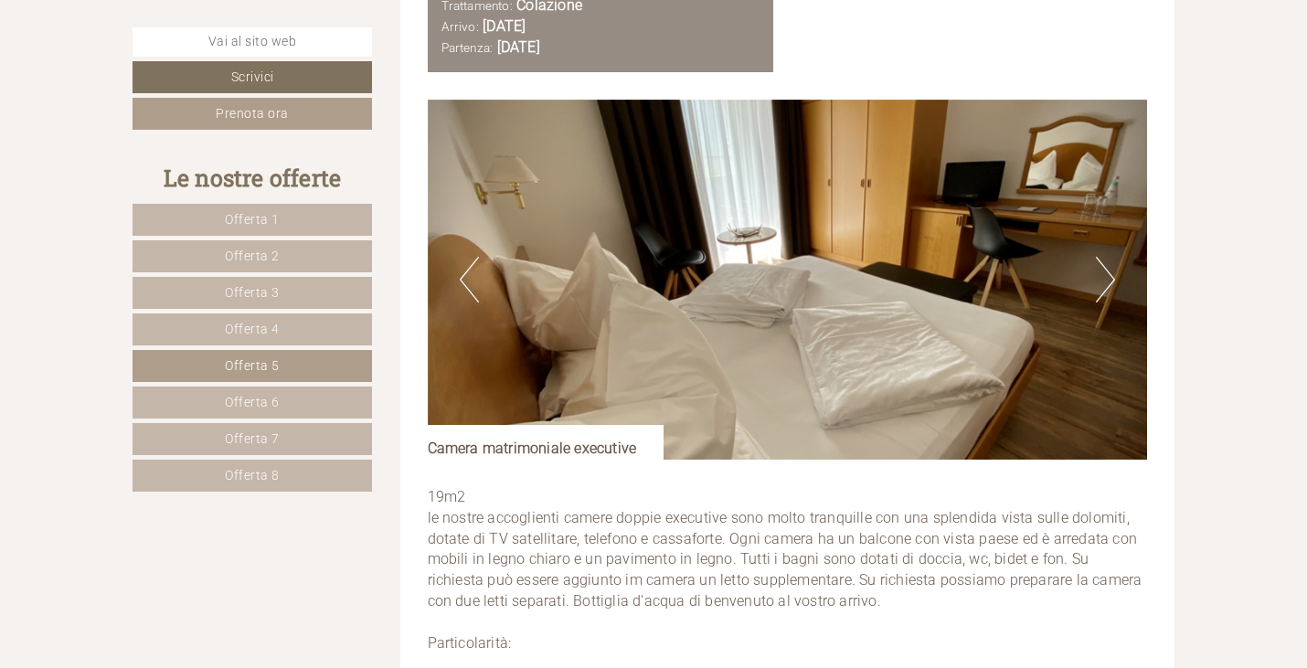
click at [282, 408] on link "Offerta 6" at bounding box center [251, 403] width 239 height 32
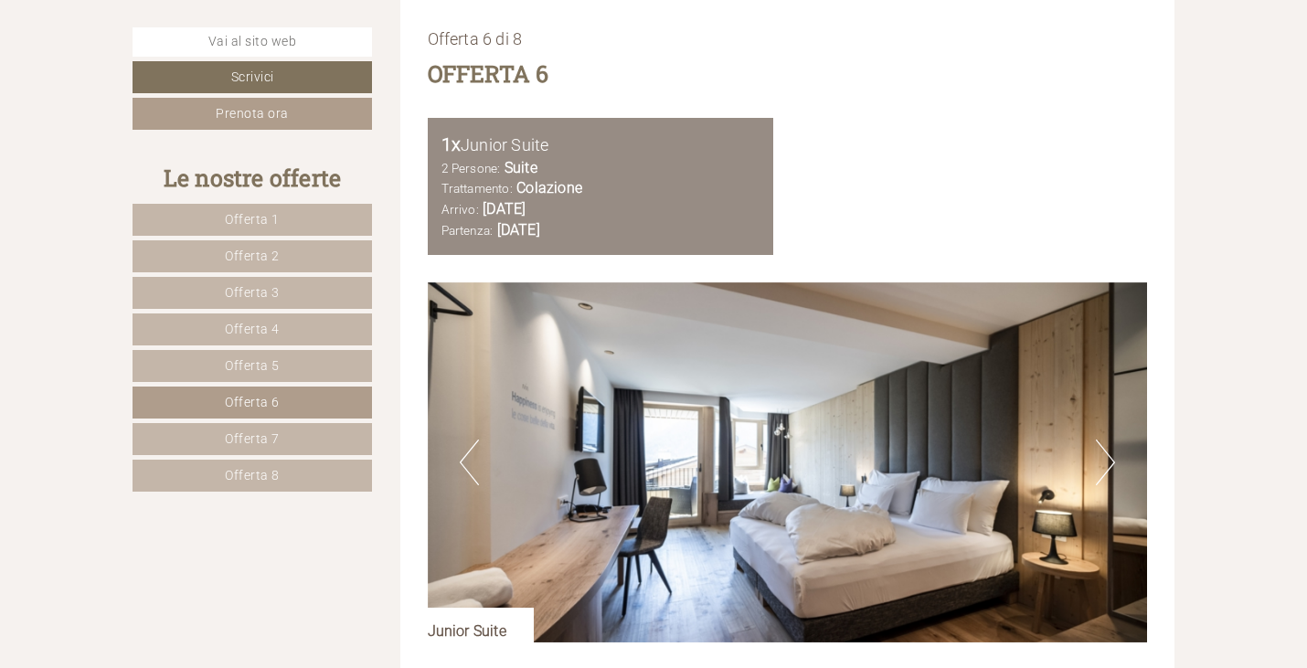
click at [287, 444] on link "Offerta 7" at bounding box center [251, 439] width 239 height 32
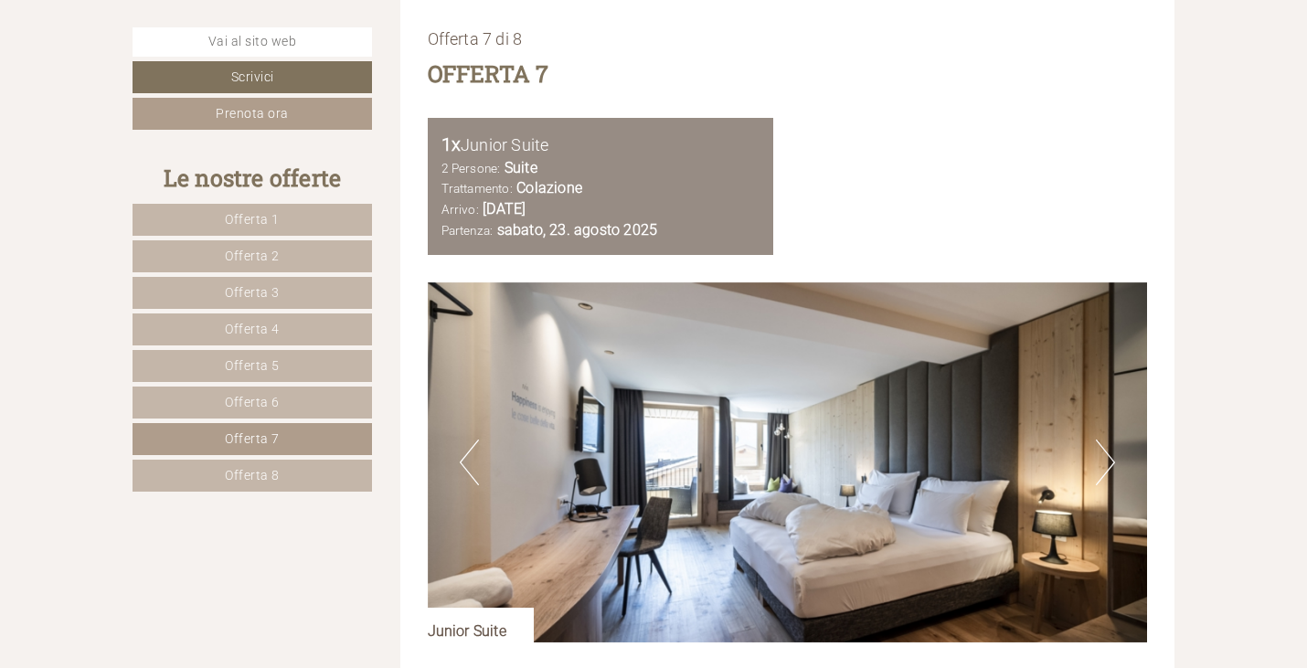
click at [281, 473] on link "Offerta 8" at bounding box center [251, 476] width 239 height 32
